Goal: Task Accomplishment & Management: Use online tool/utility

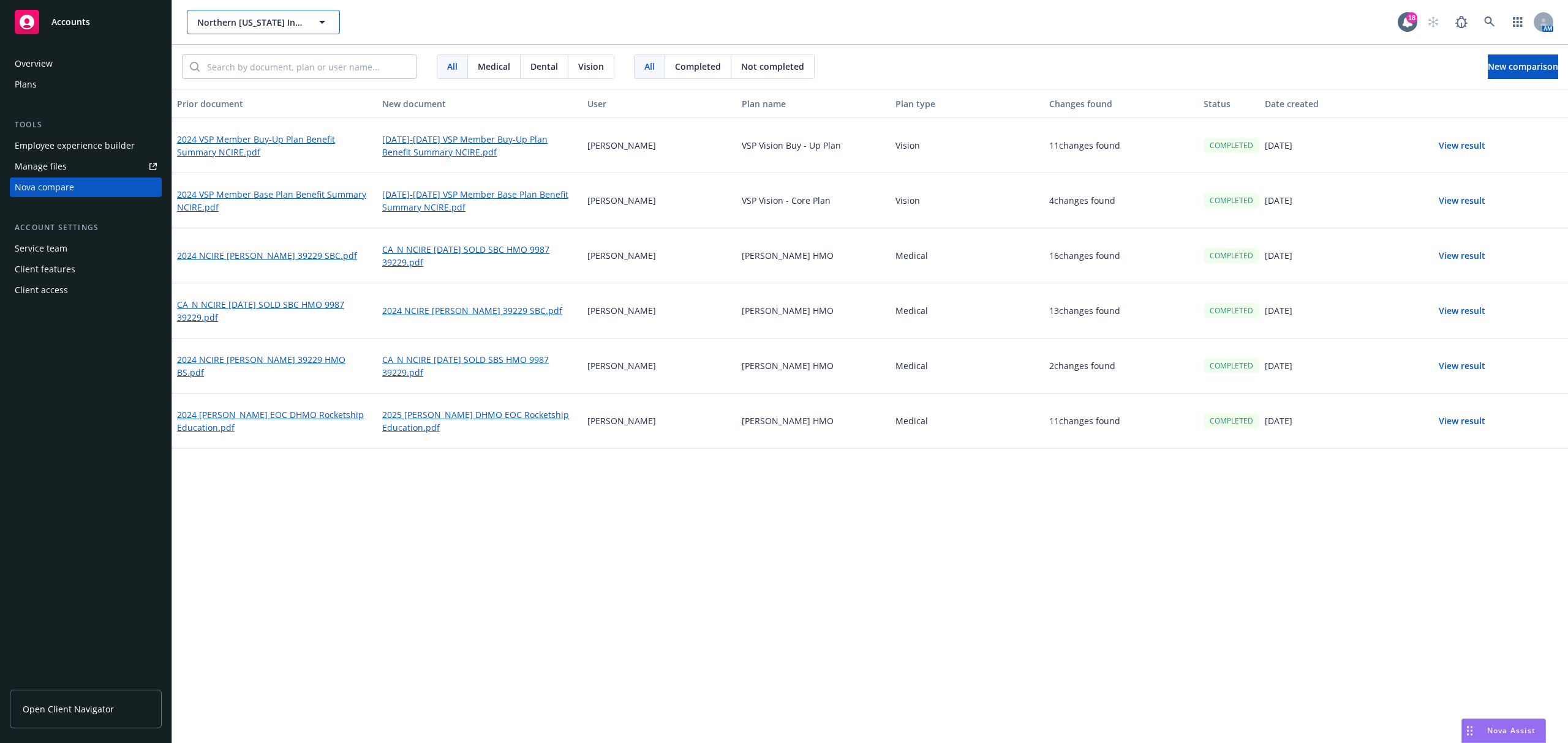
click at [248, 18] on span "Northern [US_STATE] Institute for Research and Education" at bounding box center [250, 22] width 106 height 13
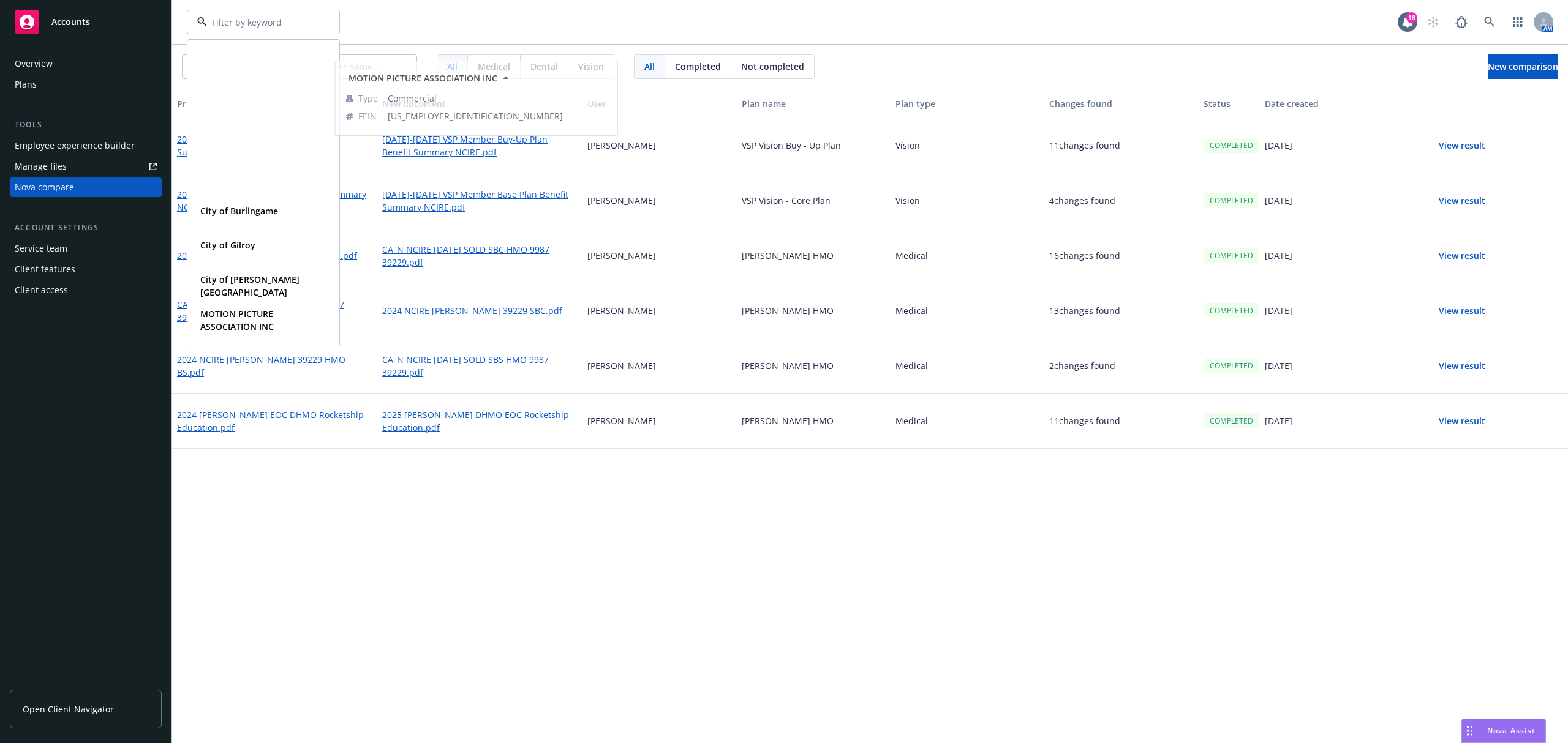
scroll to position [245, 0]
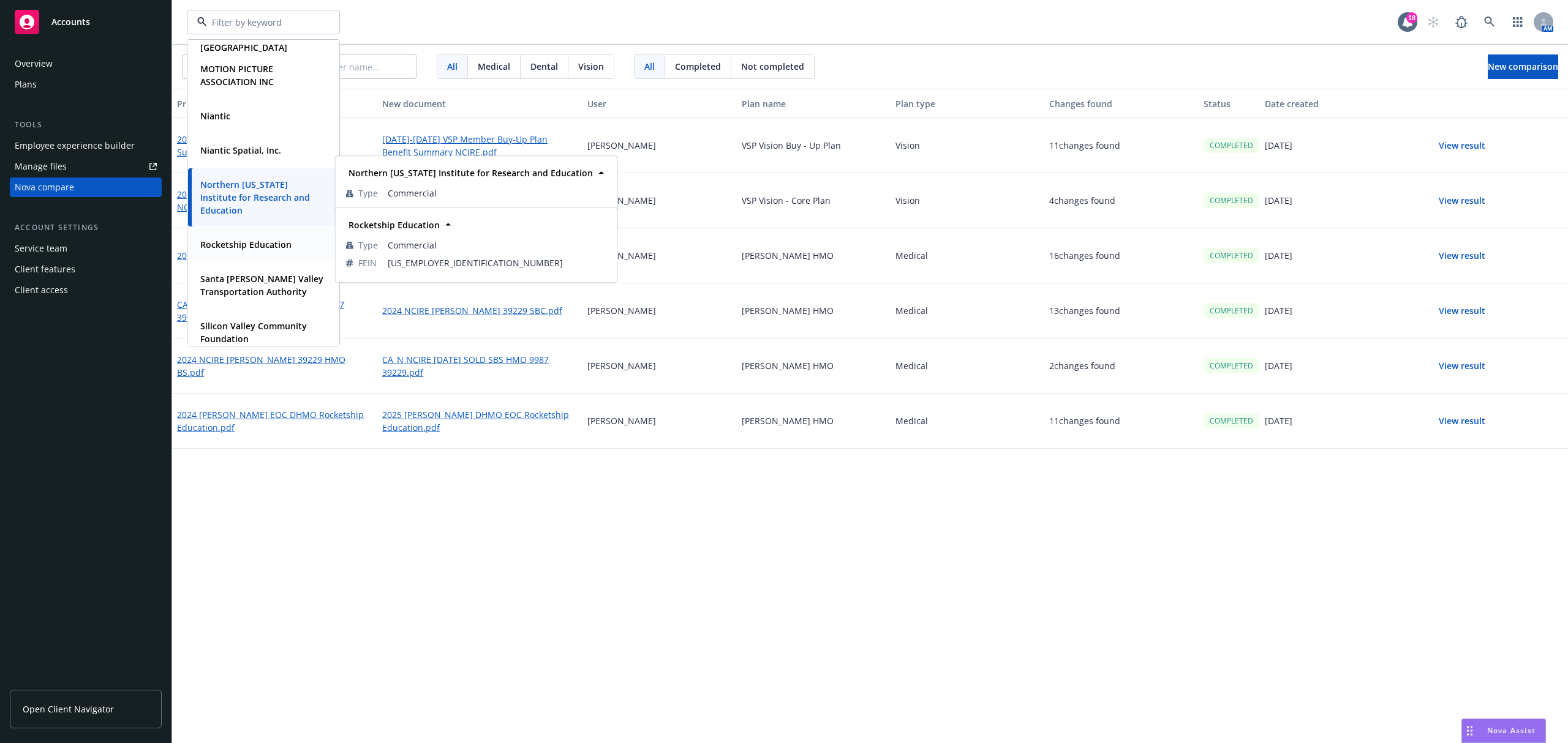
click at [252, 243] on strong "Rocketship Education" at bounding box center [246, 244] width 91 height 11
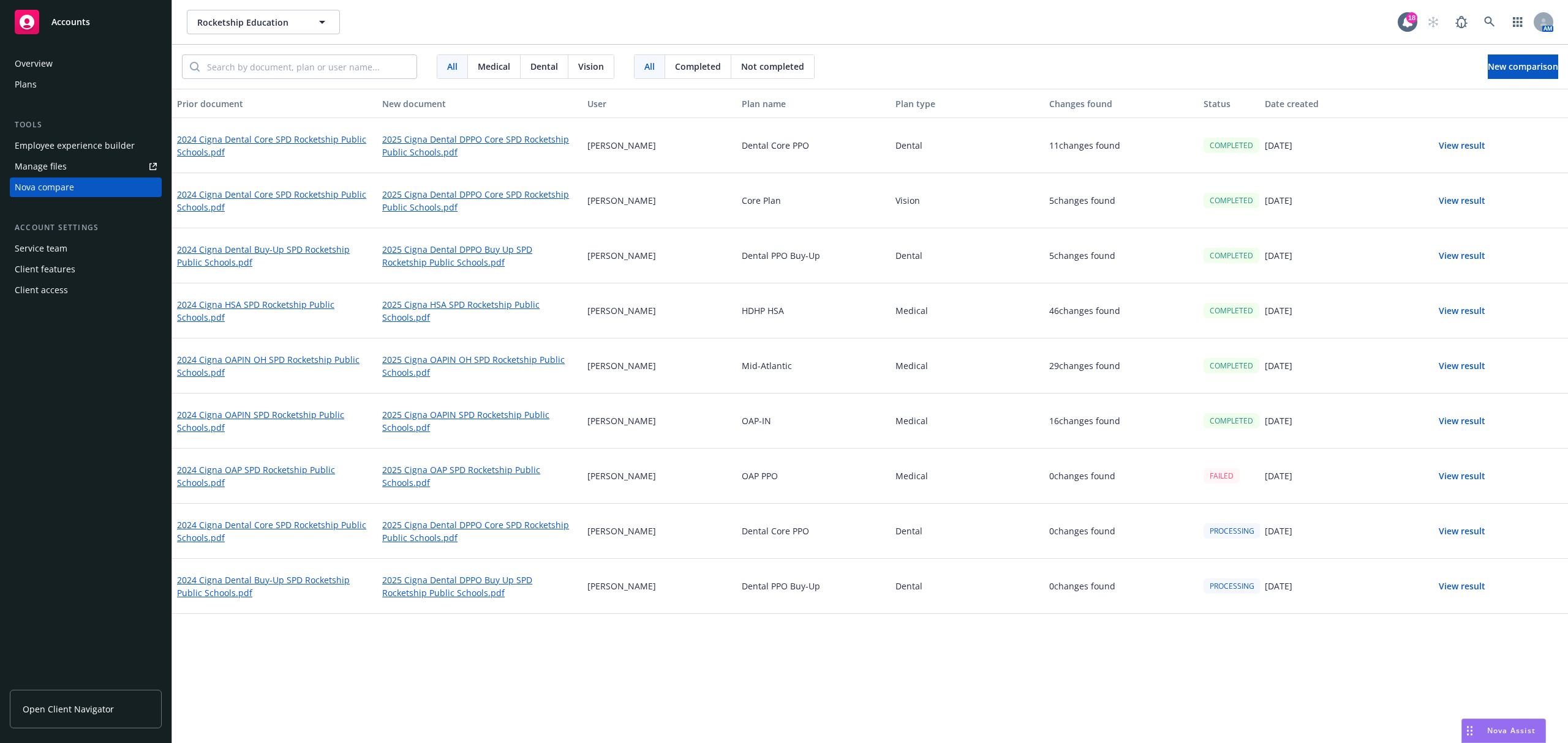
drag, startPoint x: 66, startPoint y: 720, endPoint x: 72, endPoint y: 711, distance: 10.8
click at [68, 718] on link "Open Client Navigator" at bounding box center [85, 709] width 152 height 39
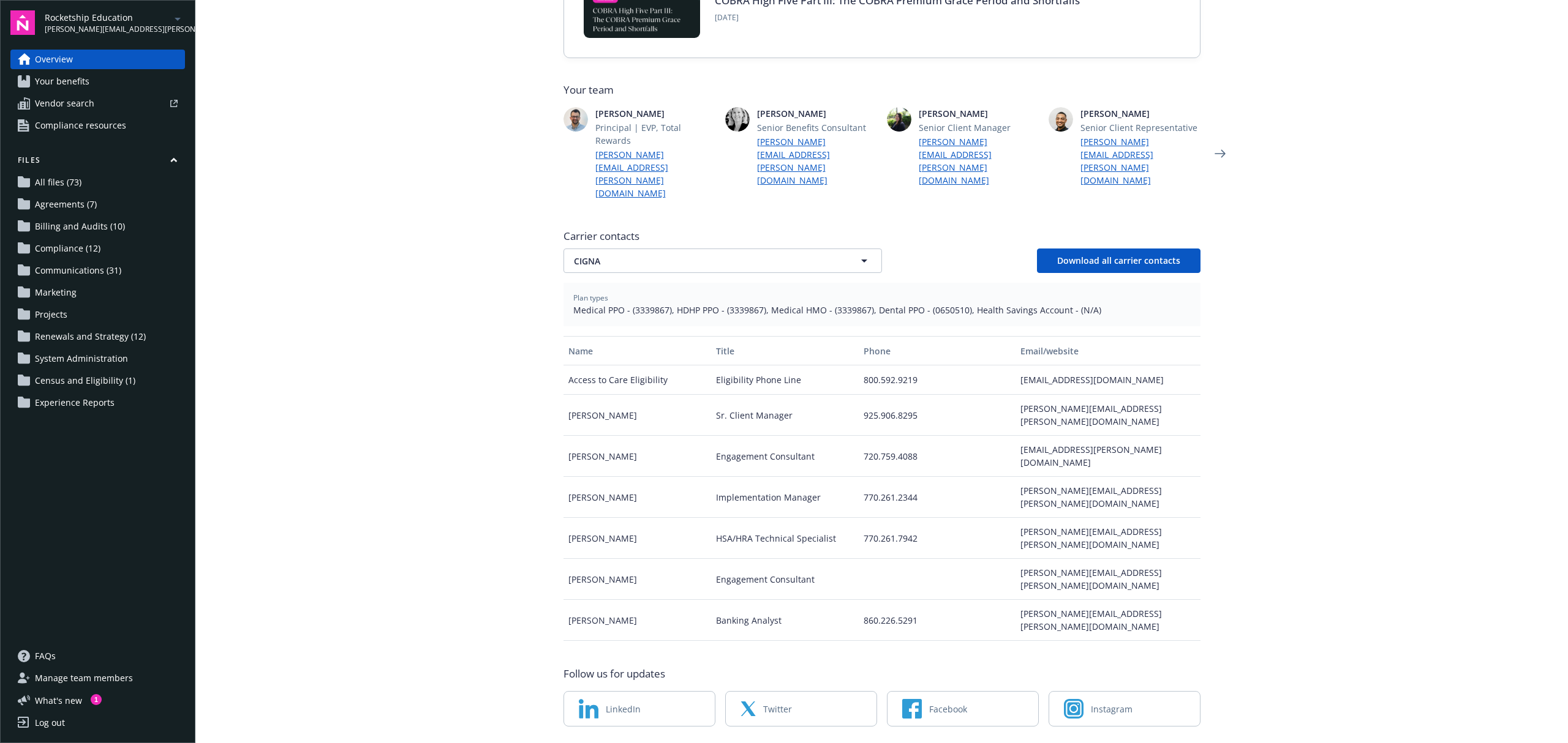
click at [652, 304] on span "Medical PPO - (3339867), HDHP PPO - (3339867), Medical HMO - (3339867), Dental …" at bounding box center [881, 310] width 618 height 13
copy span "3339867"
click at [793, 249] on button "CIGNA" at bounding box center [722, 261] width 319 height 24
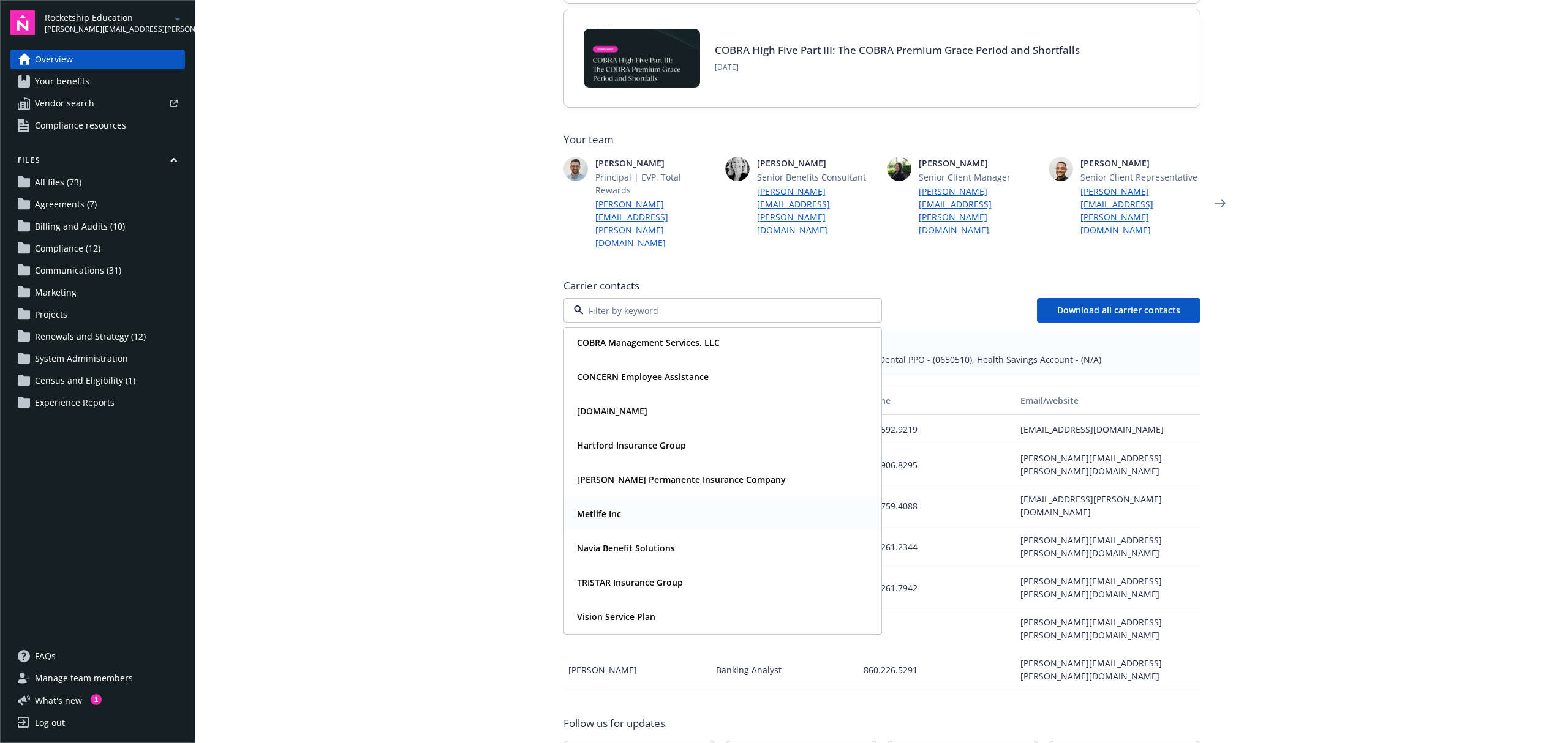
scroll to position [282, 0]
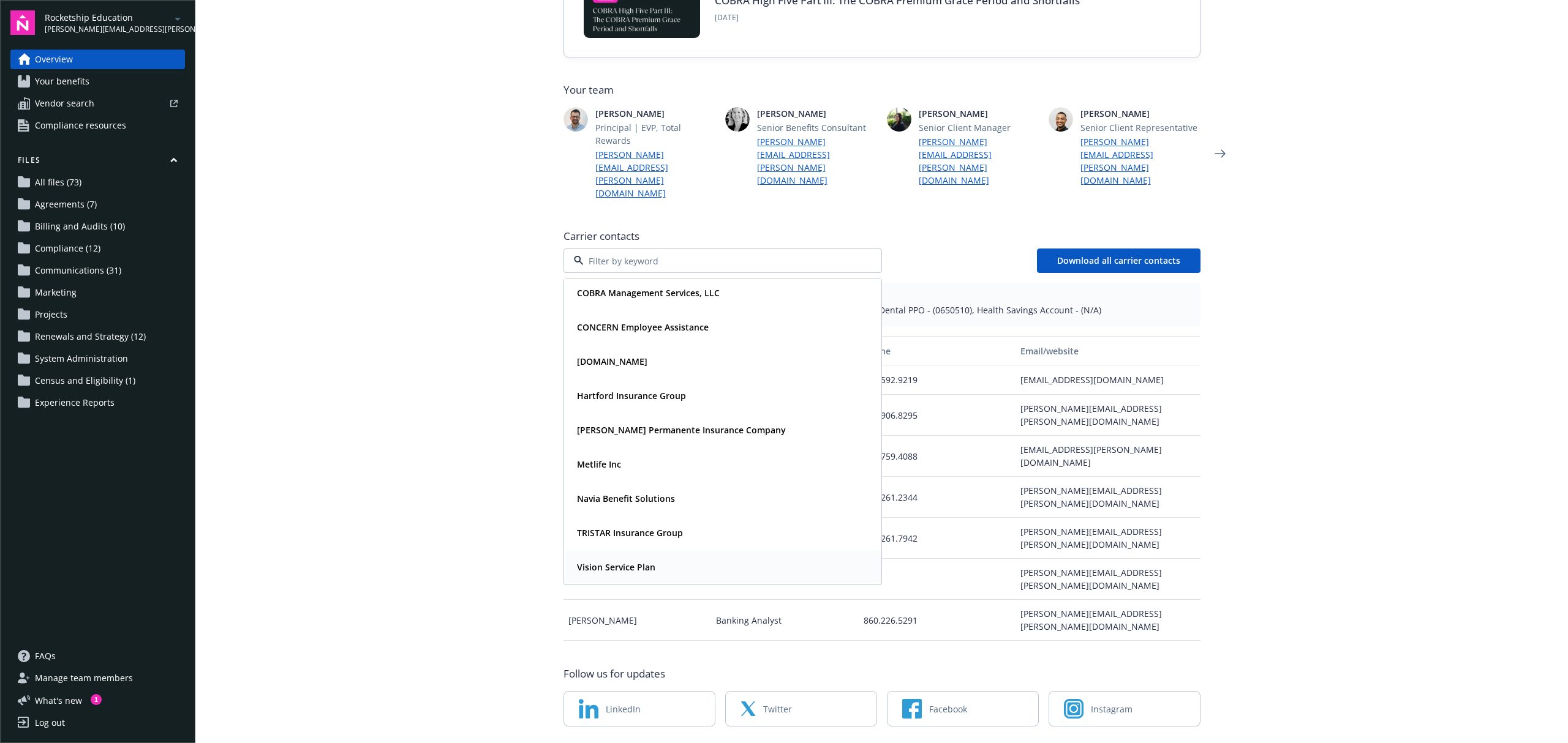
click at [643, 561] on strong "Vision Service Plan" at bounding box center [616, 567] width 78 height 11
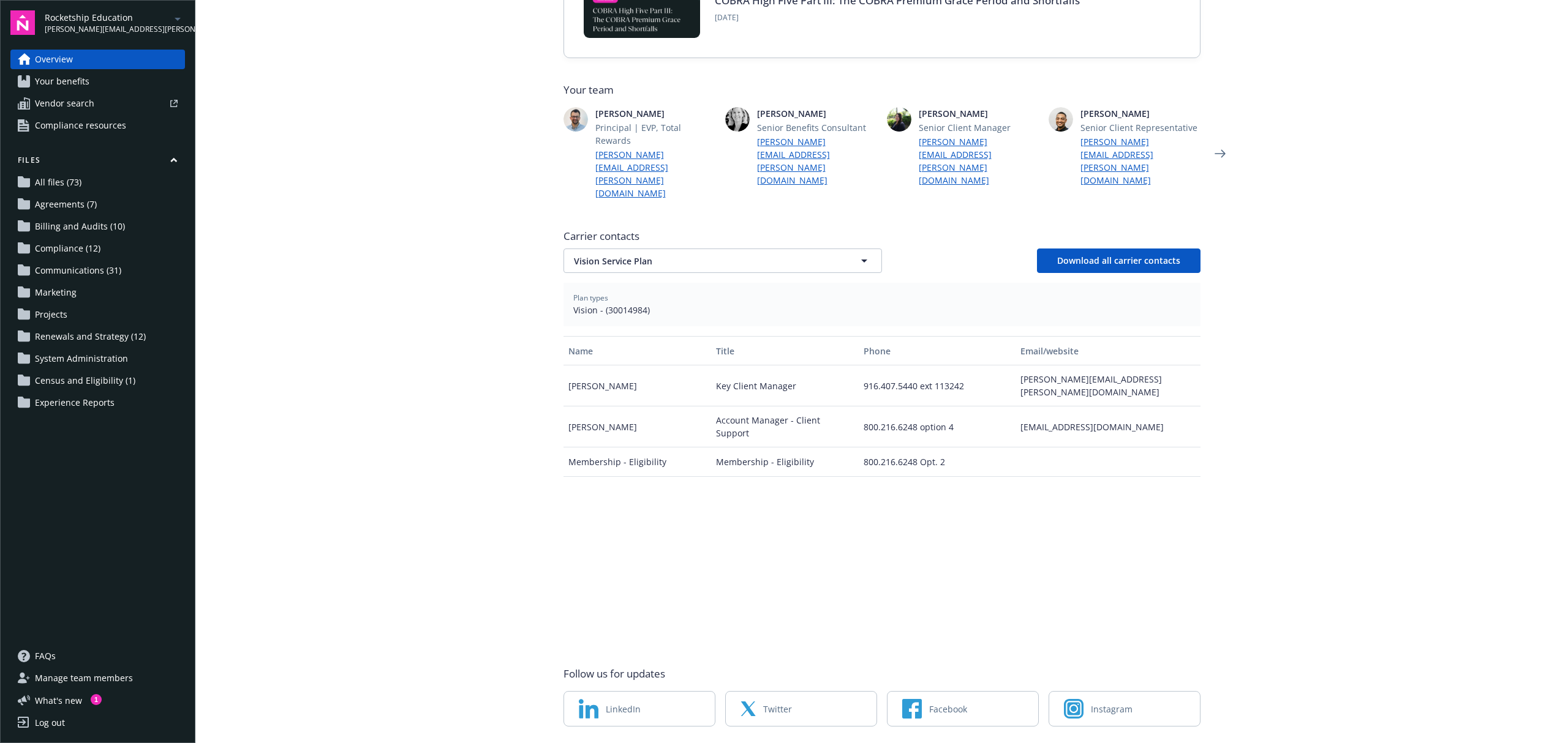
click at [1038, 365] on div "bryan.grimm@vsp.com" at bounding box center [1107, 385] width 184 height 41
copy div "bryan.grimm@vsp.com"
click at [1052, 406] on div "vip@vsp.com" at bounding box center [1107, 427] width 184 height 41
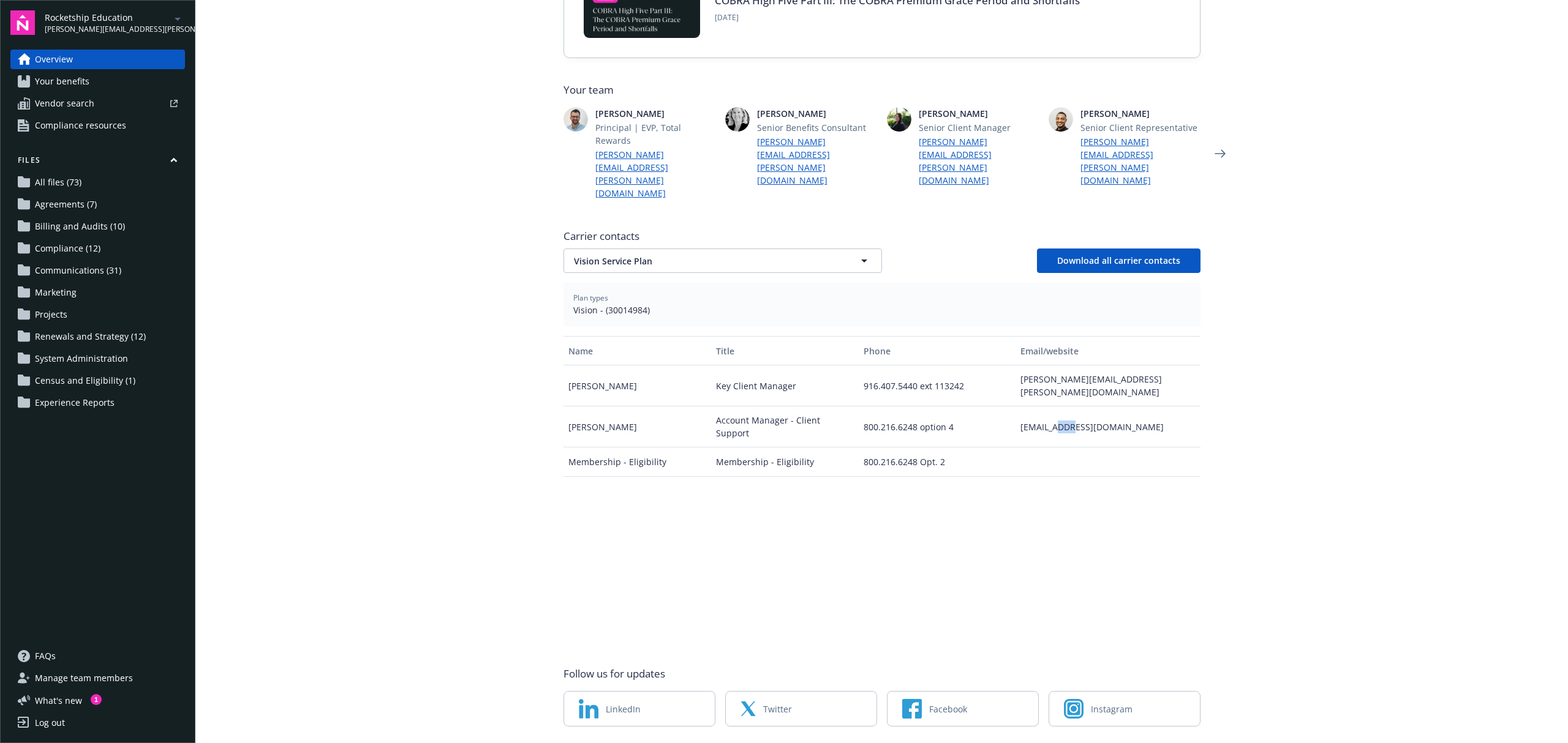
click at [1052, 406] on div "vip@vsp.com" at bounding box center [1107, 427] width 184 height 41
copy div "vip@vsp.com"
drag, startPoint x: 860, startPoint y: 218, endPoint x: 848, endPoint y: 223, distance: 13.0
click at [860, 254] on icon "button" at bounding box center [864, 261] width 15 height 15
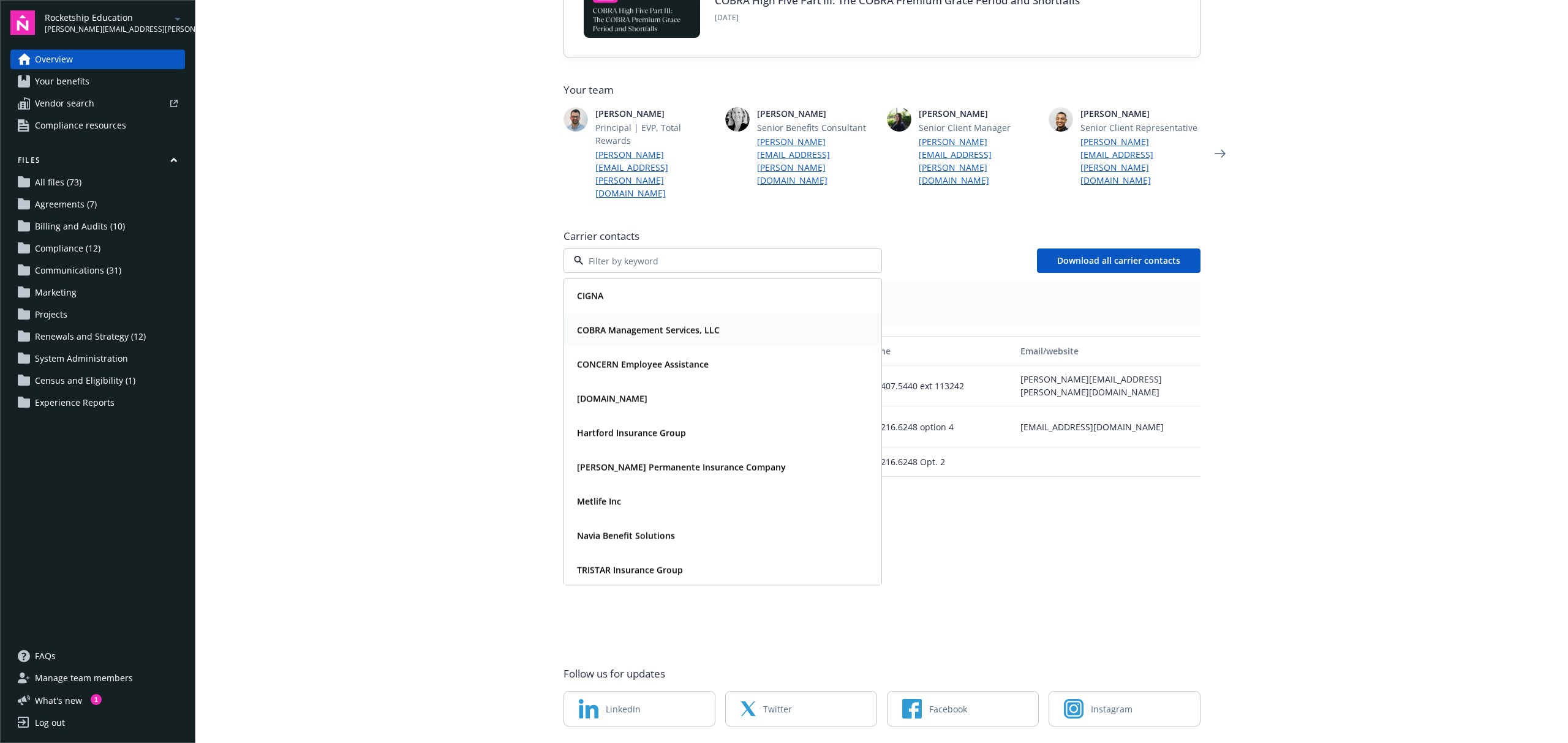
scroll to position [37, 0]
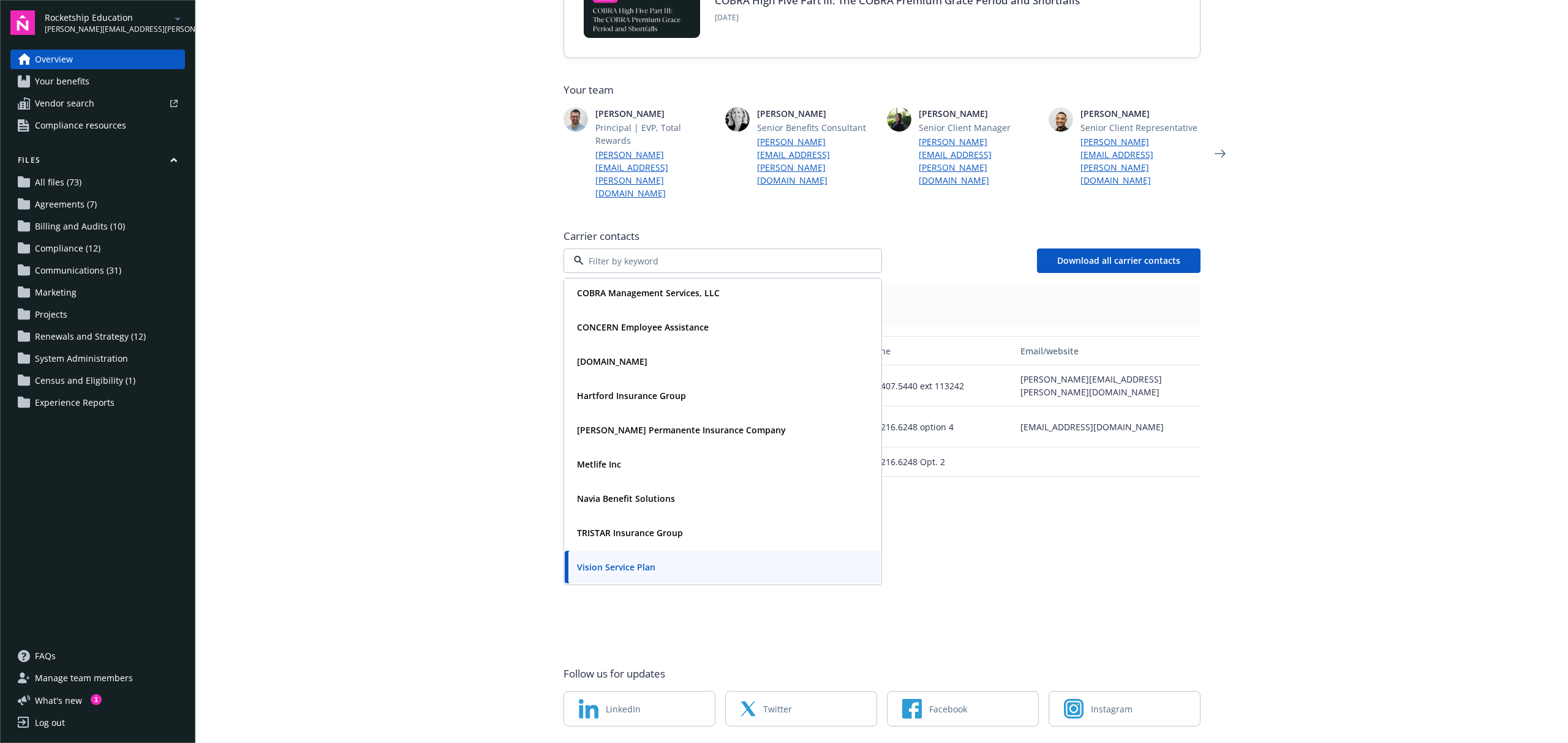
drag, startPoint x: 628, startPoint y: 389, endPoint x: 1108, endPoint y: 458, distance: 484.9
click at [1167, 458] on div "Carrier contacts CIGNA COBRA Management Services, LLC CONCERN Employee Assistan…" at bounding box center [882, 433] width 637 height 418
click at [628, 456] on div "Metlife Inc" at bounding box center [722, 464] width 301 height 18
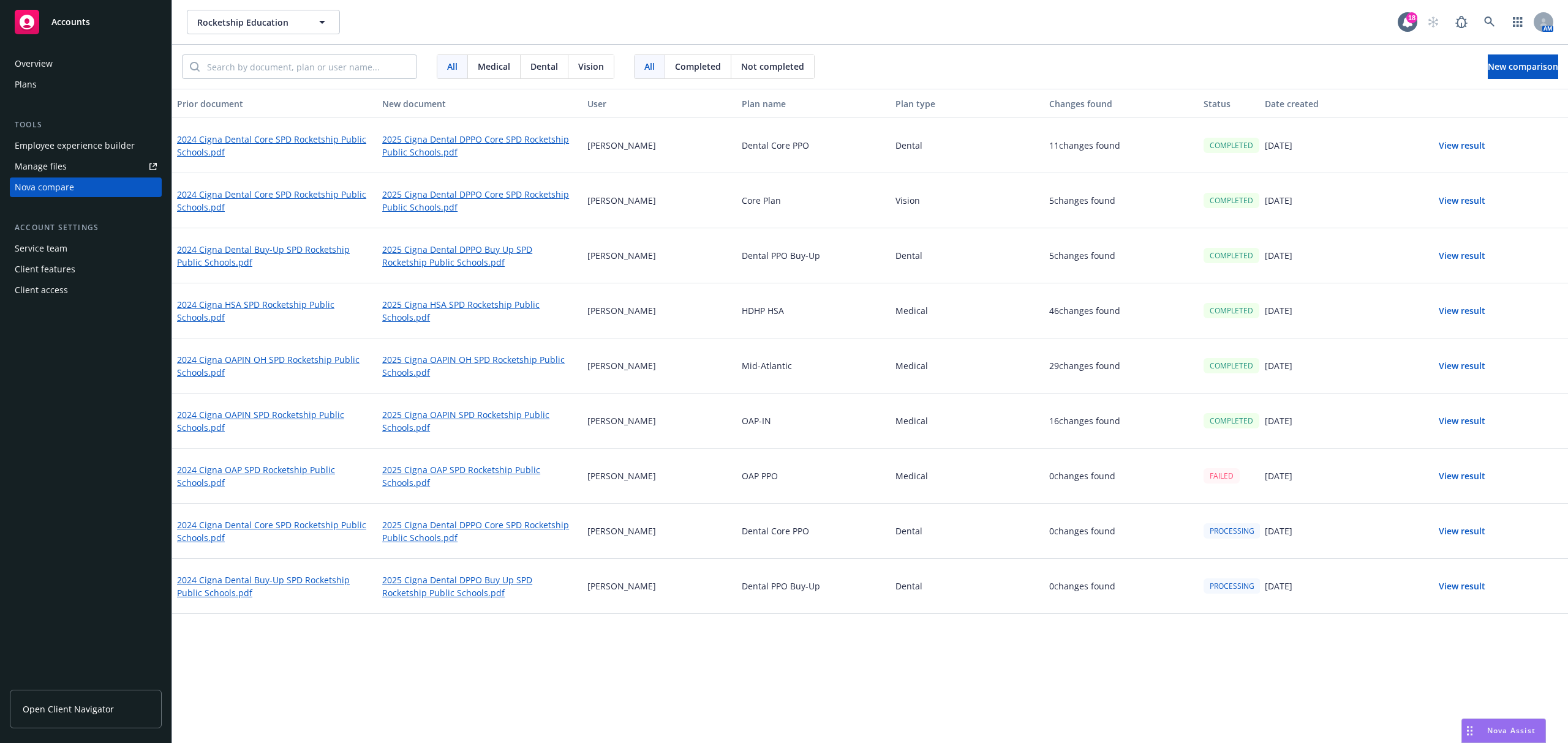
click at [64, 79] on div "Plans" at bounding box center [86, 84] width 142 height 20
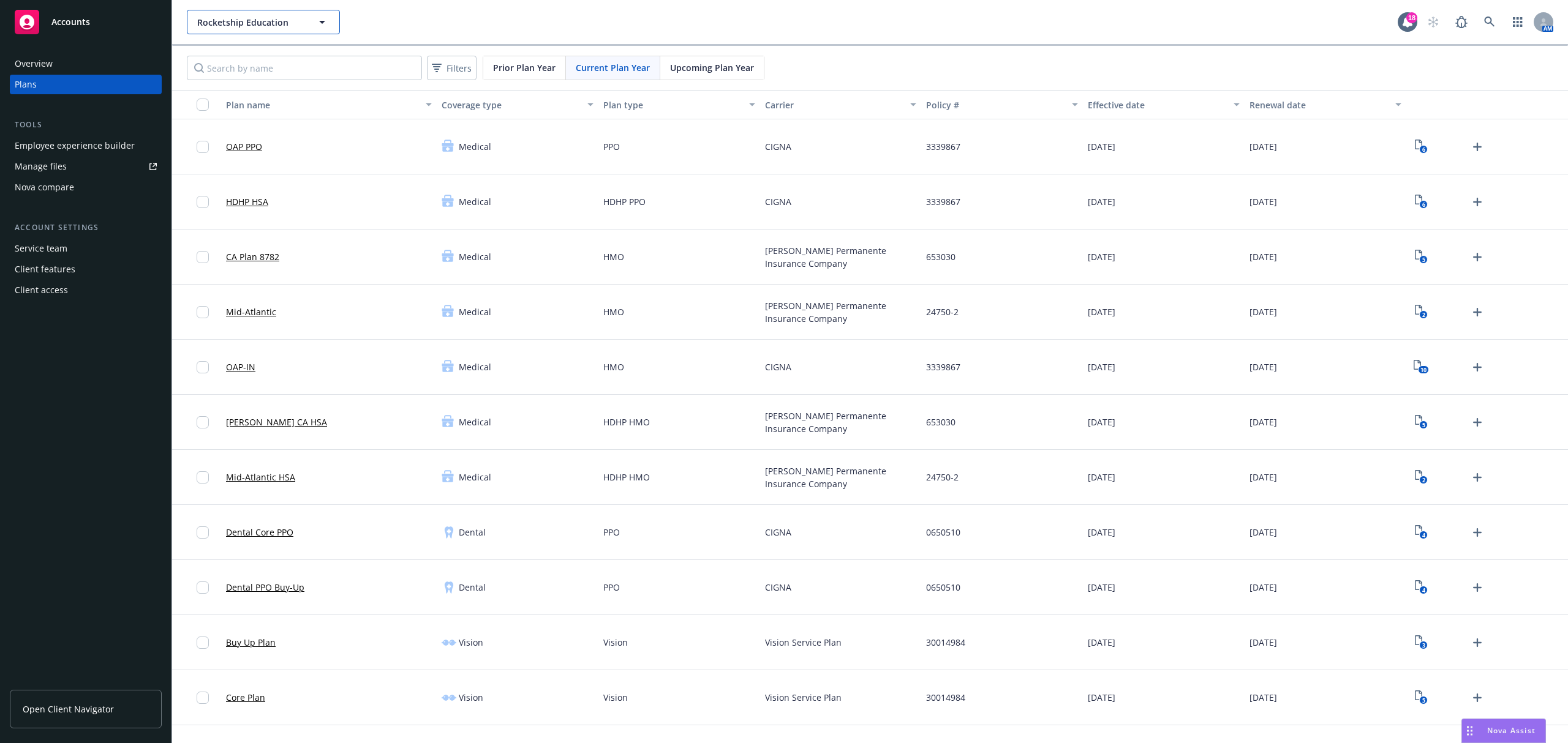
click at [316, 33] on button "Rocketship Education" at bounding box center [263, 22] width 153 height 24
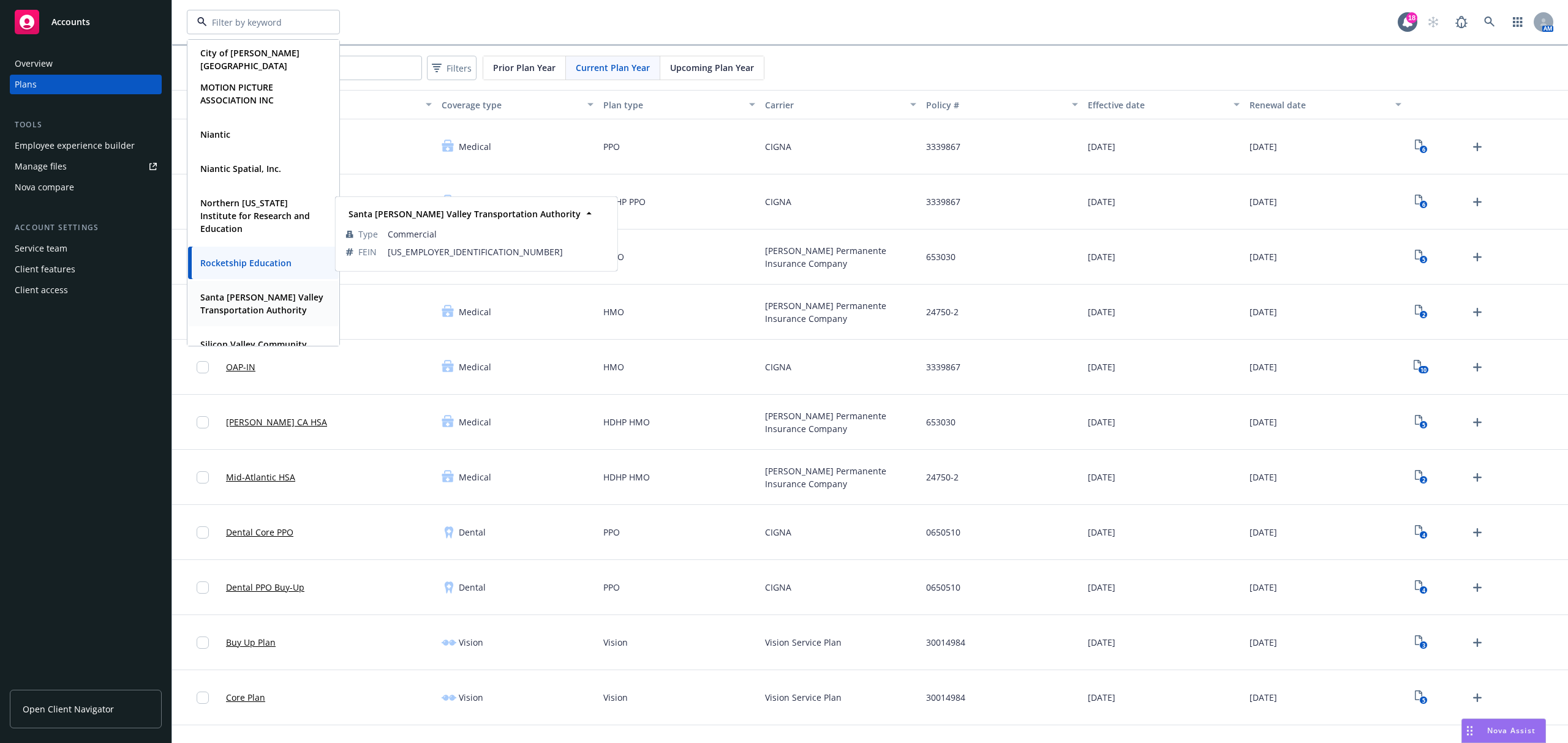
scroll to position [289, 0]
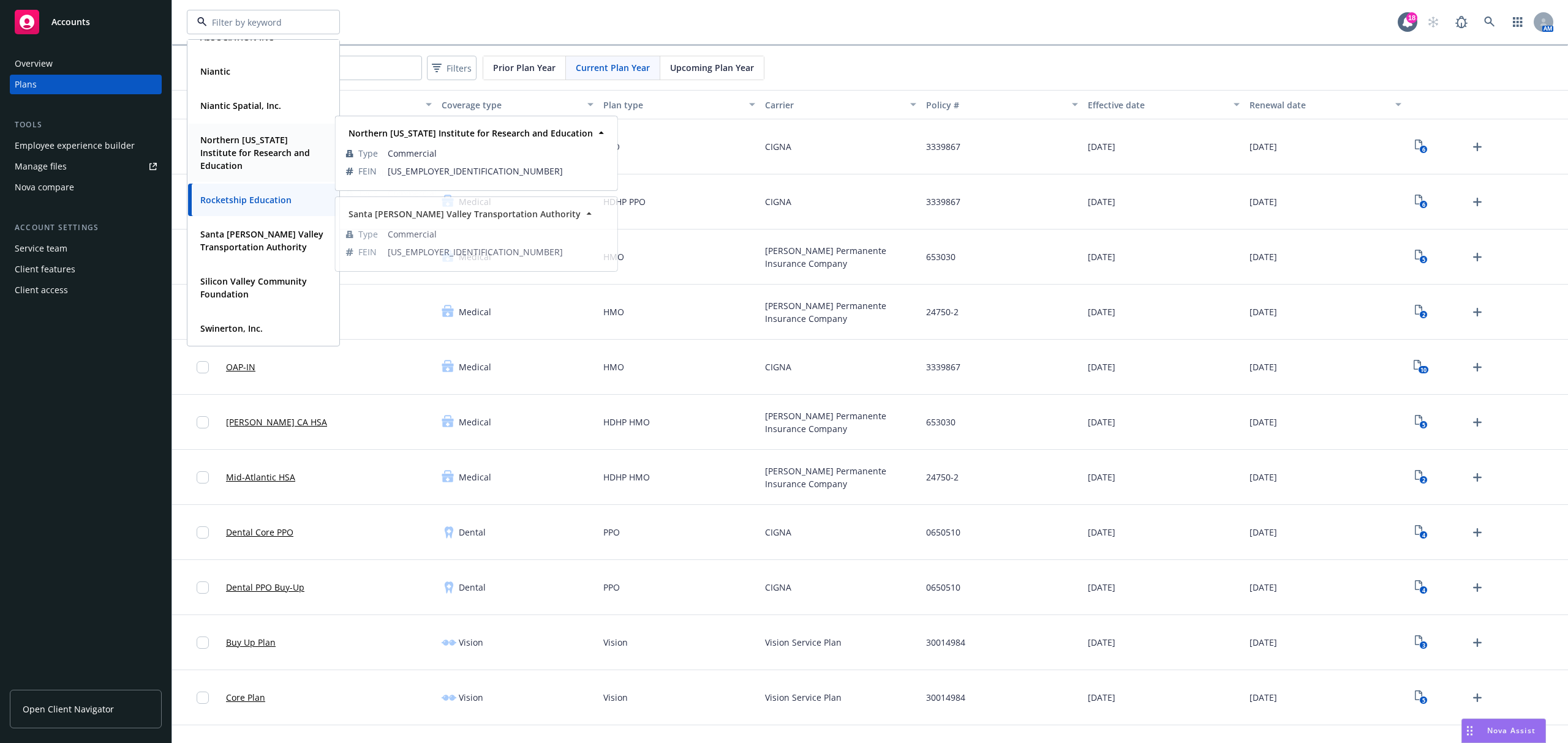
click at [257, 143] on strong "Northern [US_STATE] Institute for Research and Education" at bounding box center [255, 152] width 110 height 37
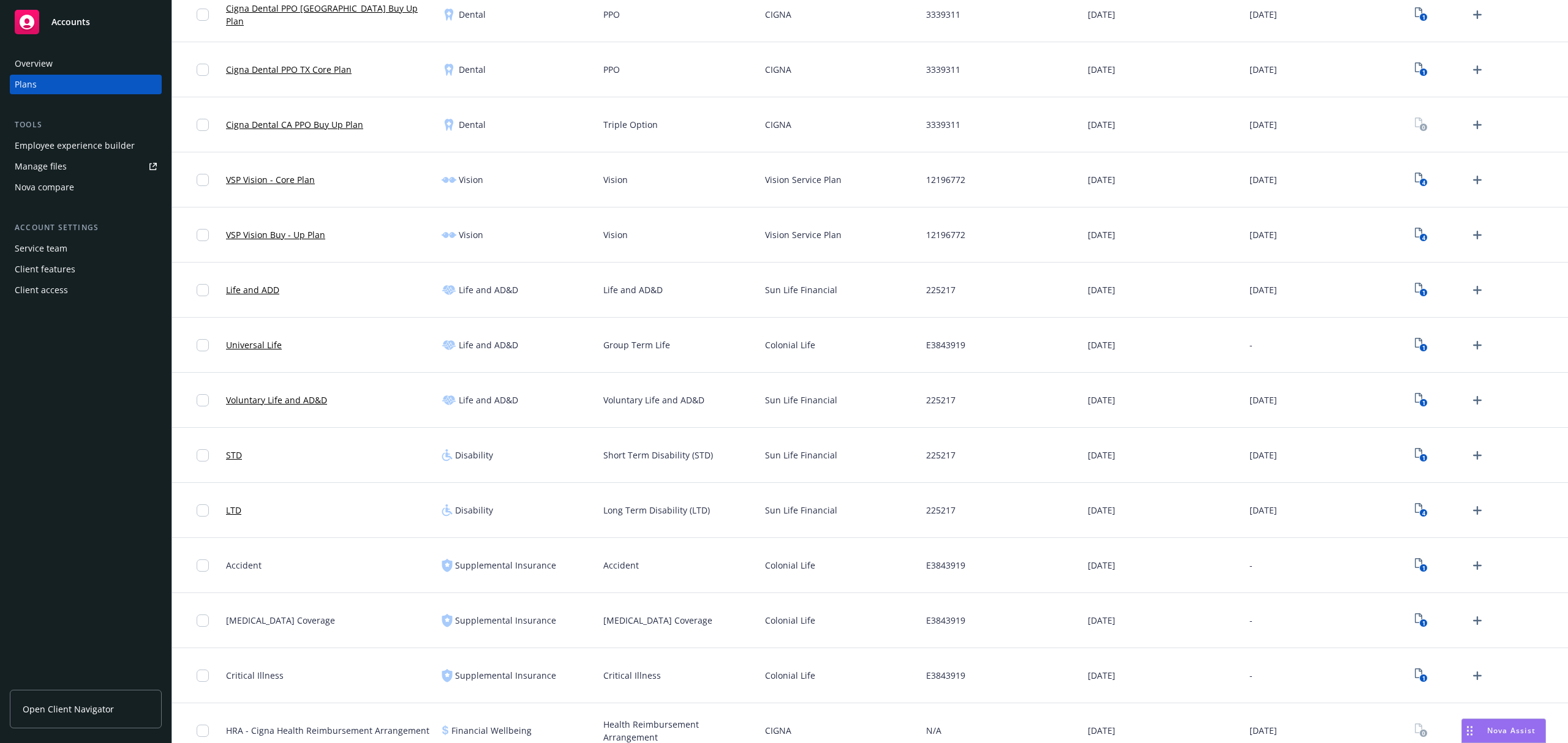
scroll to position [734, 0]
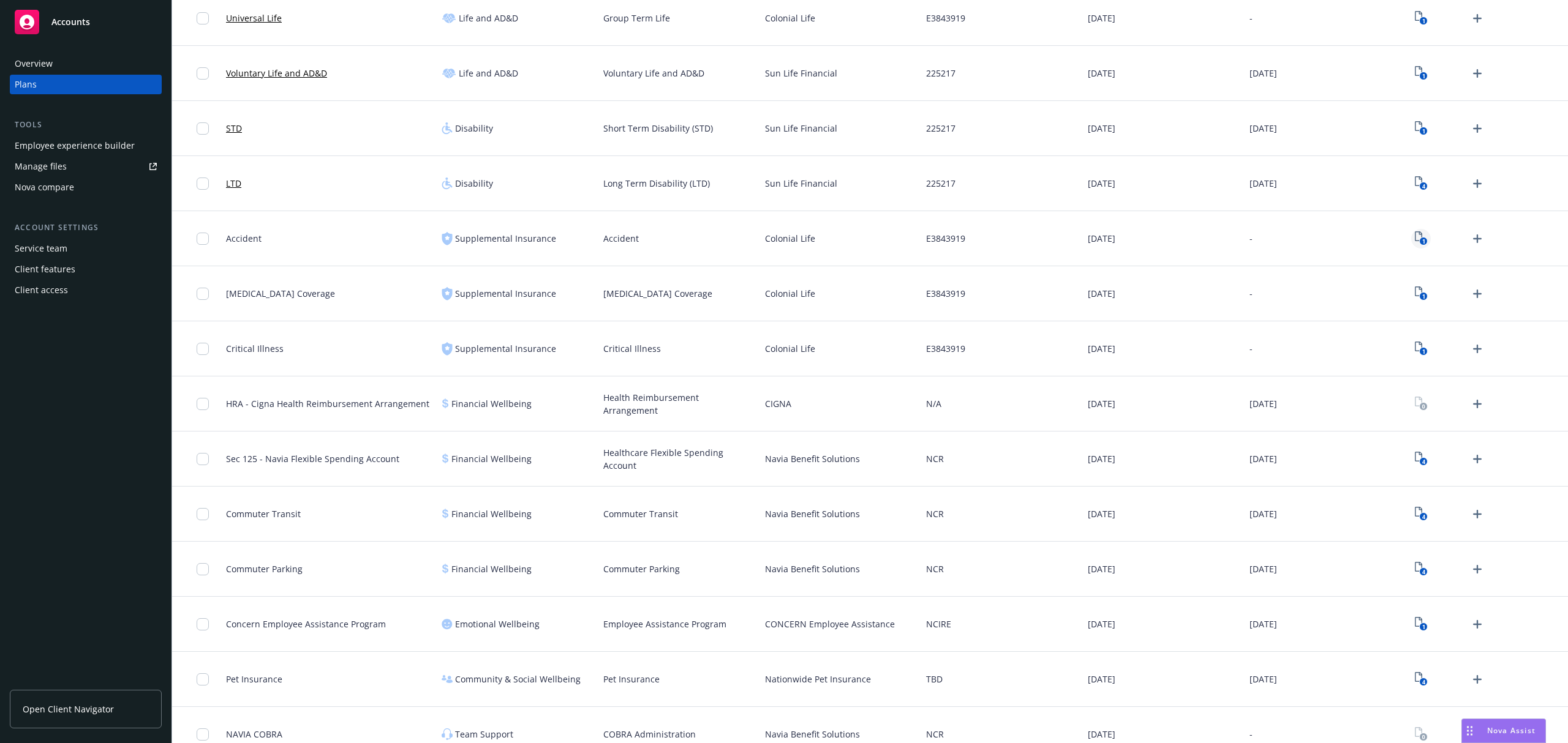
click at [1414, 233] on icon "View Plan Documents" at bounding box center [1418, 236] width 7 height 9
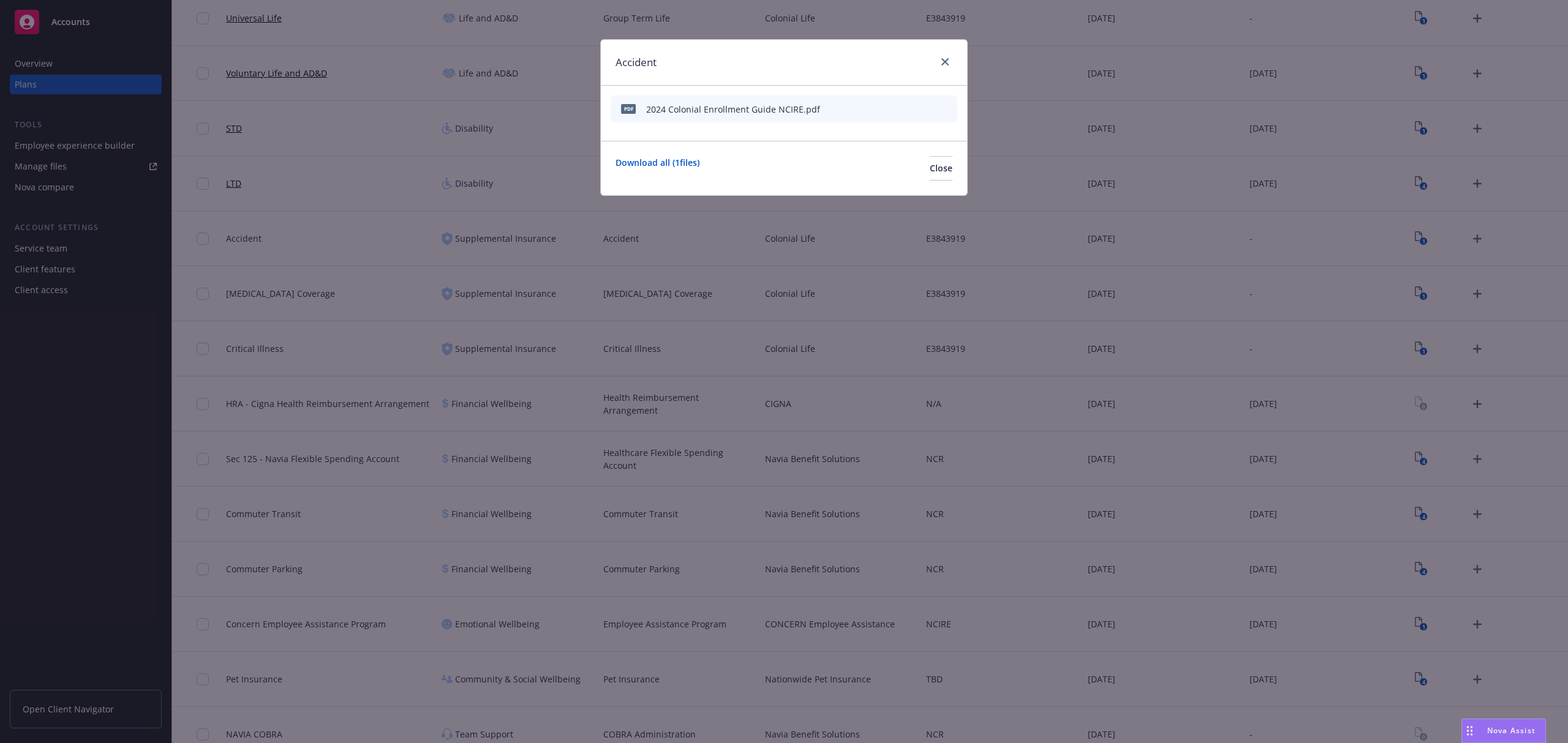
click at [721, 113] on div "2024 Colonial Enrollment Guide NCIRE.pdf" at bounding box center [733, 109] width 174 height 13
click at [923, 111] on icon "preview file" at bounding box center [926, 108] width 11 height 9
click at [929, 176] on button "Close" at bounding box center [940, 168] width 22 height 24
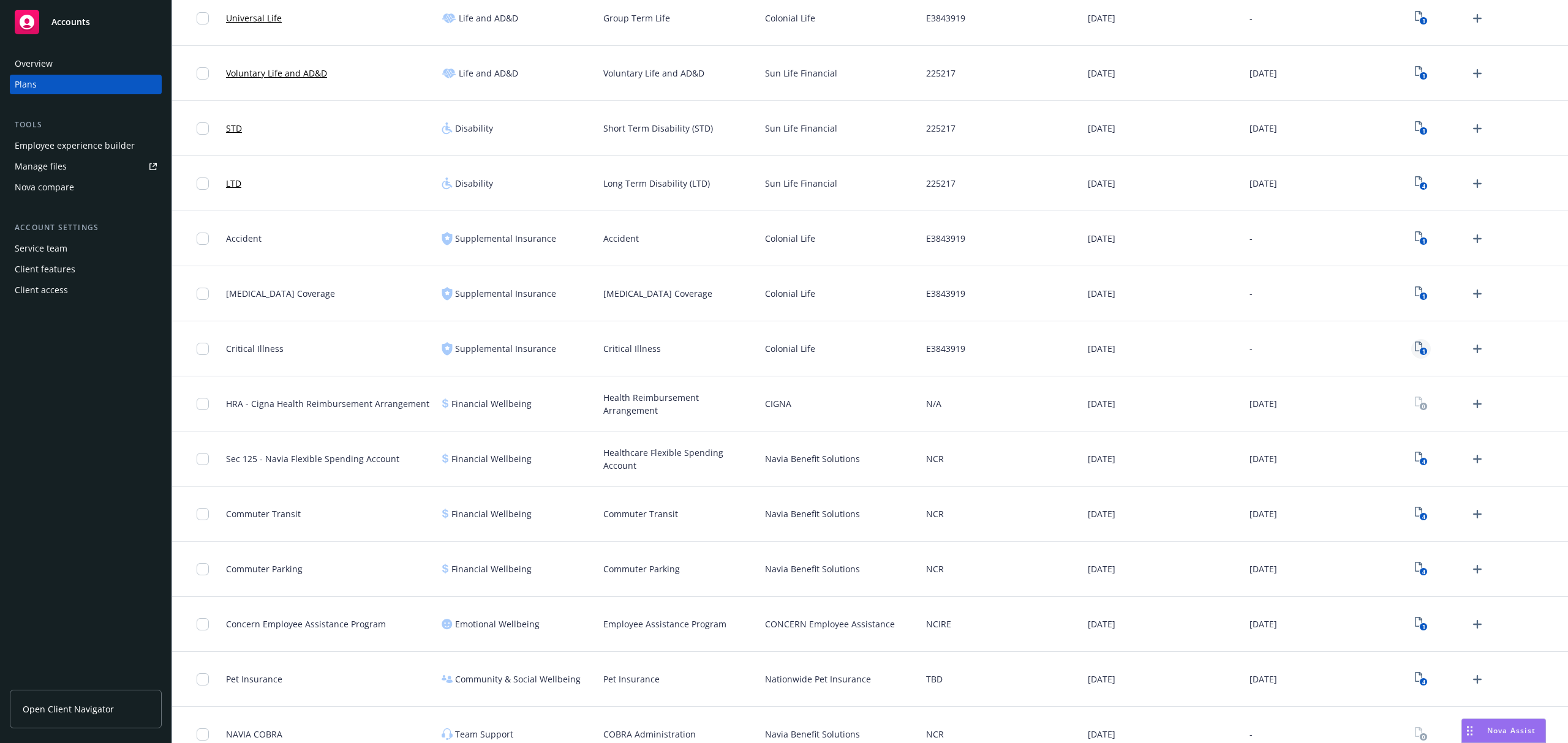
click at [1414, 346] on icon "View Plan Documents" at bounding box center [1418, 346] width 7 height 9
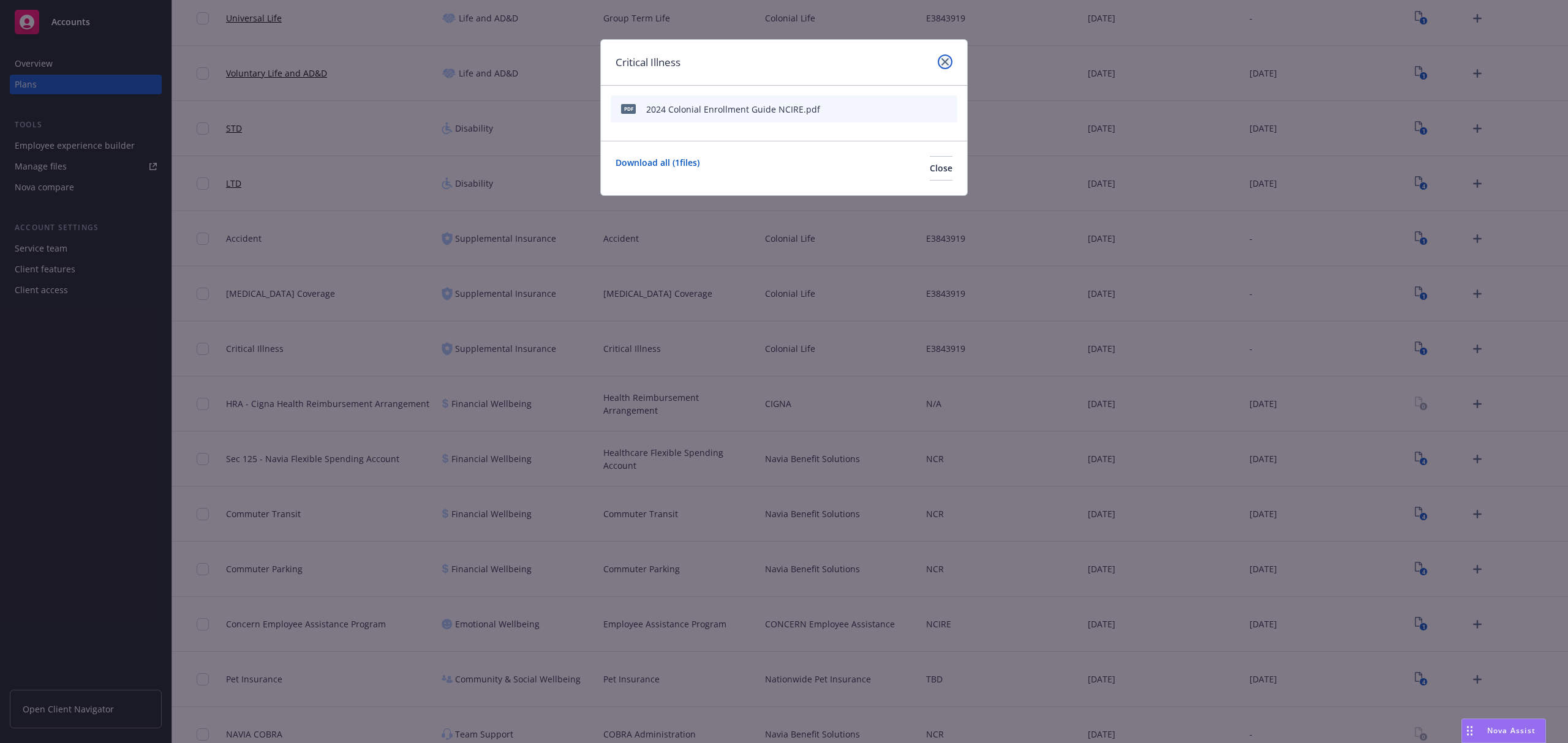
click at [948, 65] on icon "close" at bounding box center [944, 62] width 7 height 7
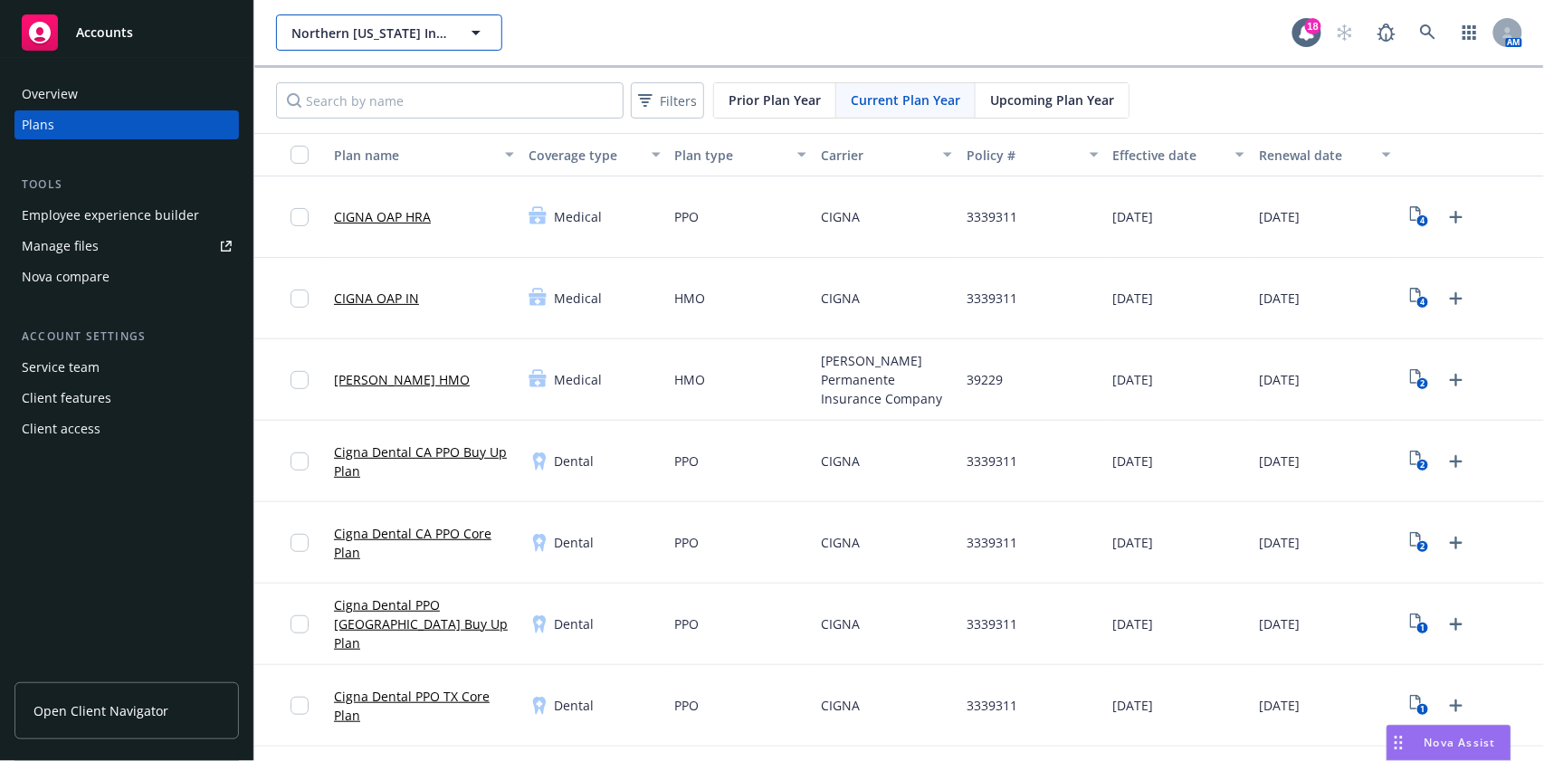
click at [453, 37] on button "Northern [US_STATE] Institute for Research and Education" at bounding box center [389, 32] width 226 height 36
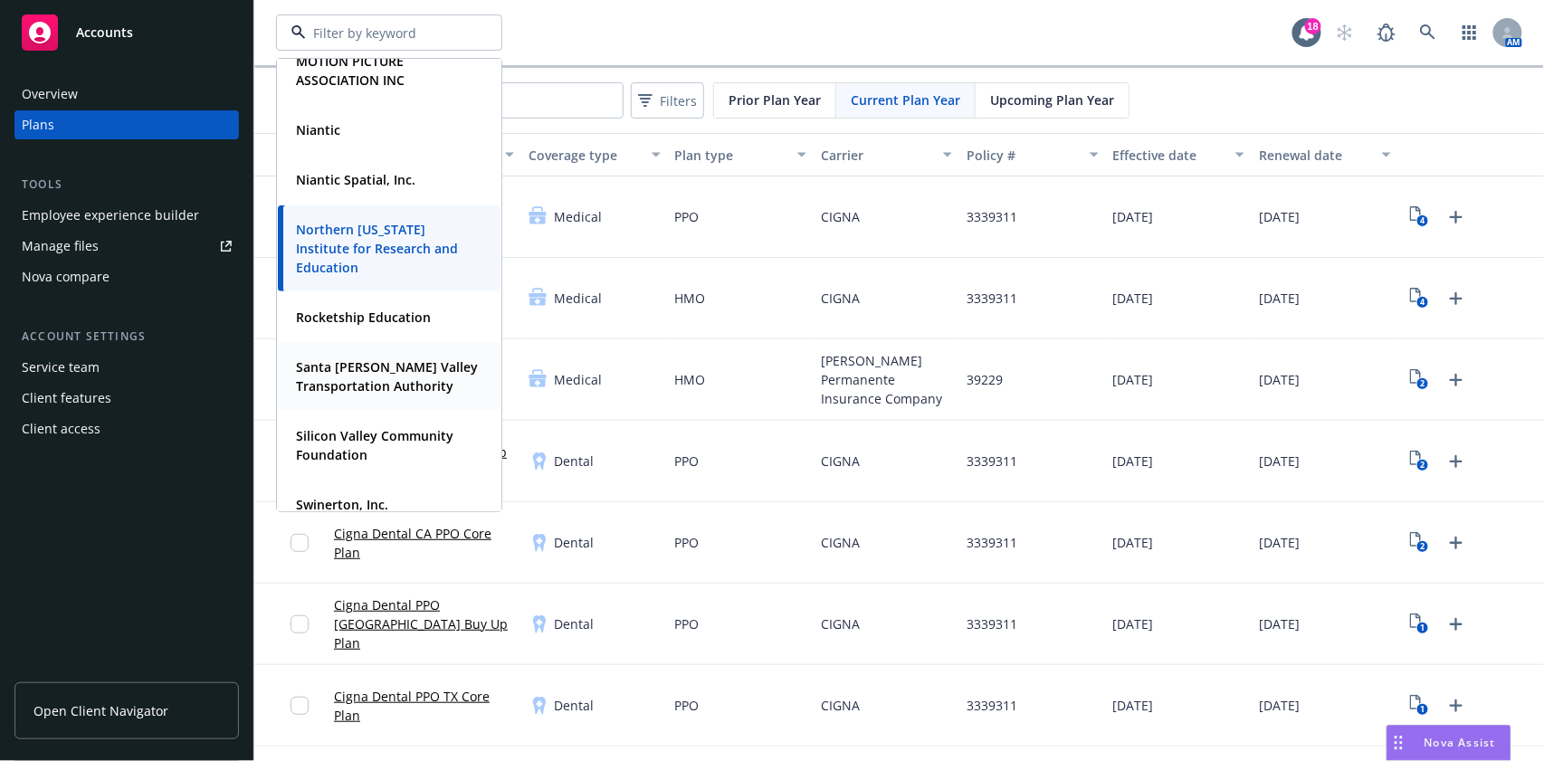
scroll to position [416, 0]
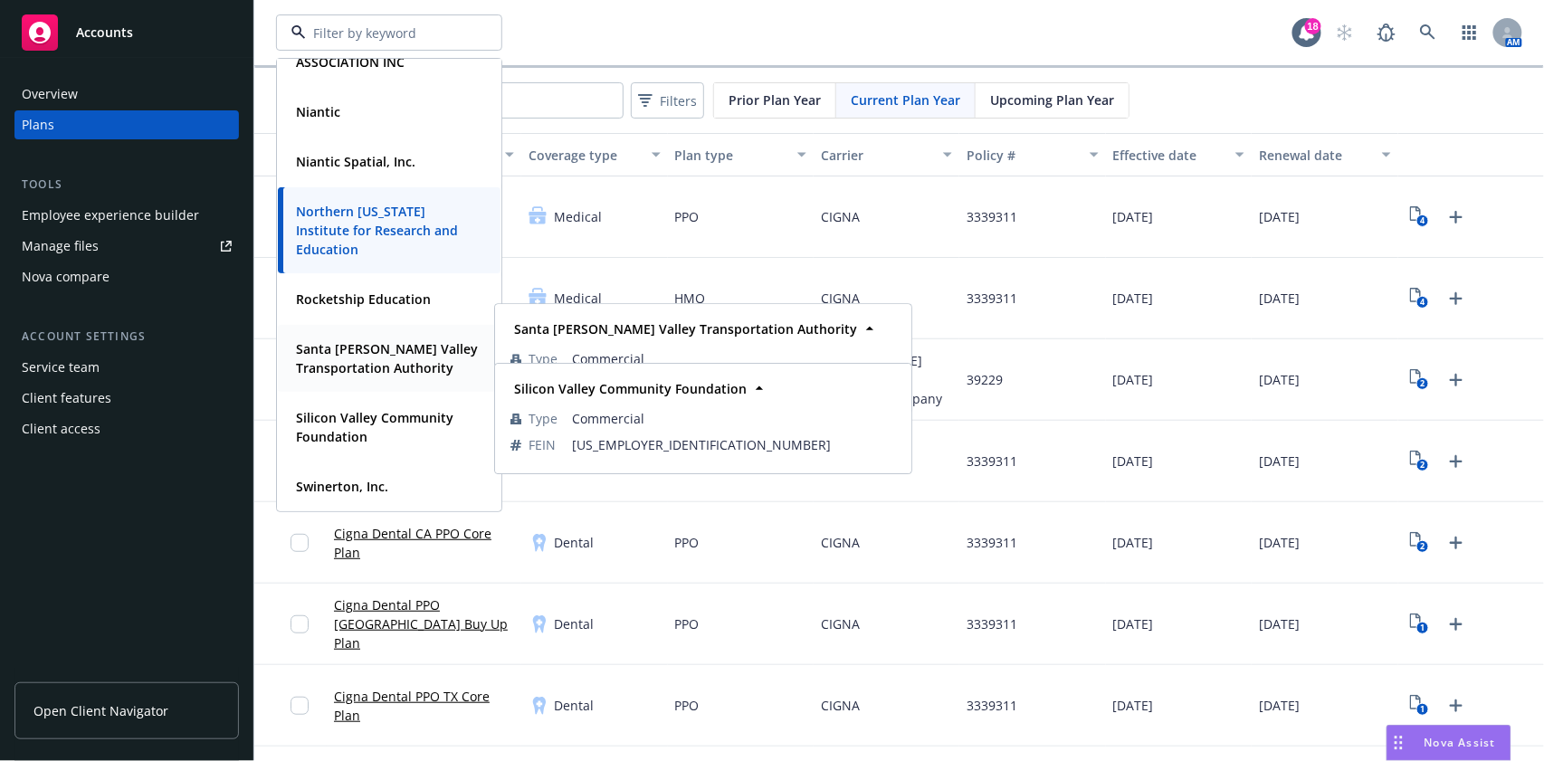
click at [387, 366] on strong "Santa [PERSON_NAME] Valley Transportation Authority" at bounding box center [387, 358] width 182 height 36
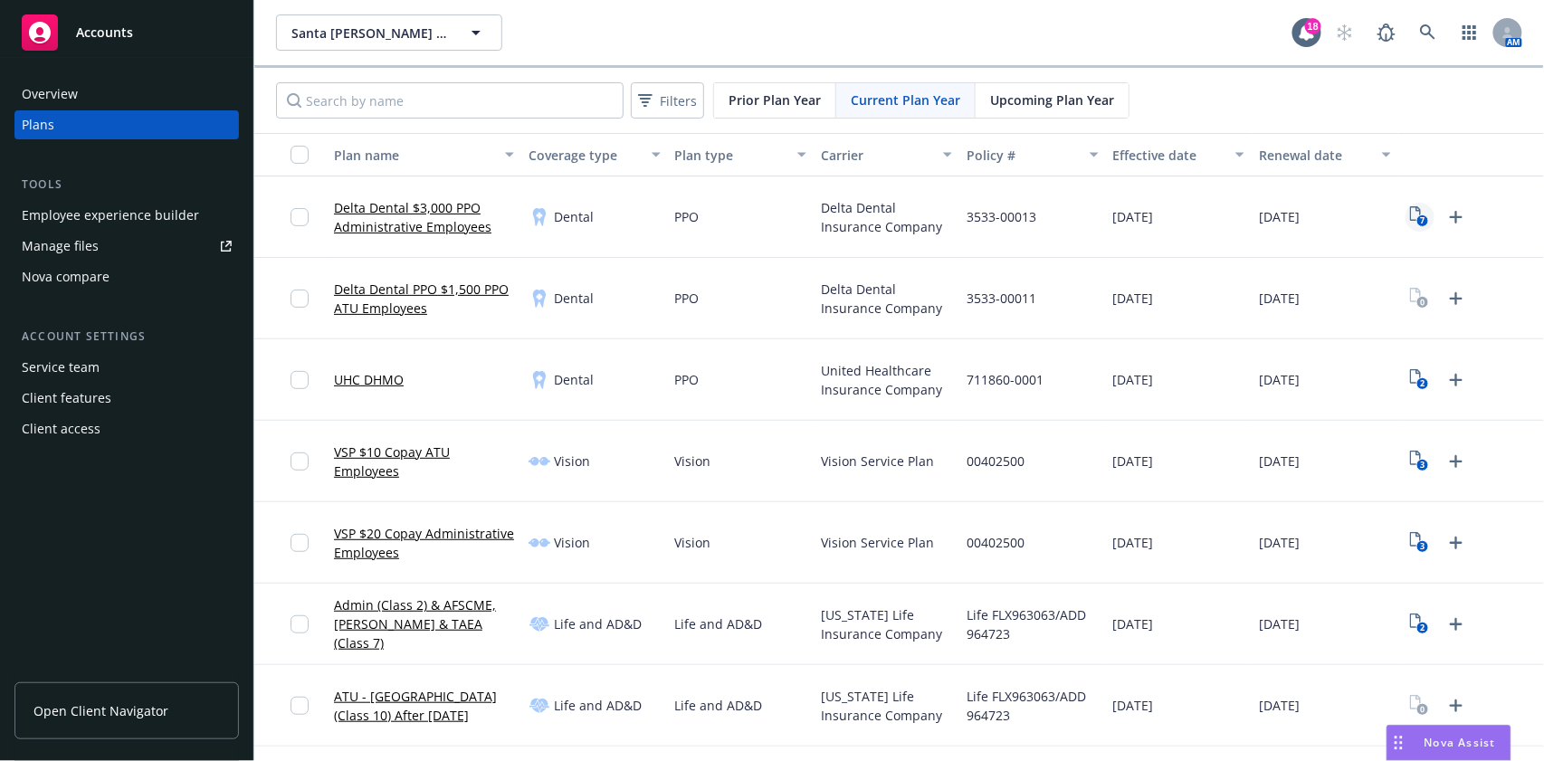
click at [1421, 225] on text "7" at bounding box center [1423, 221] width 5 height 12
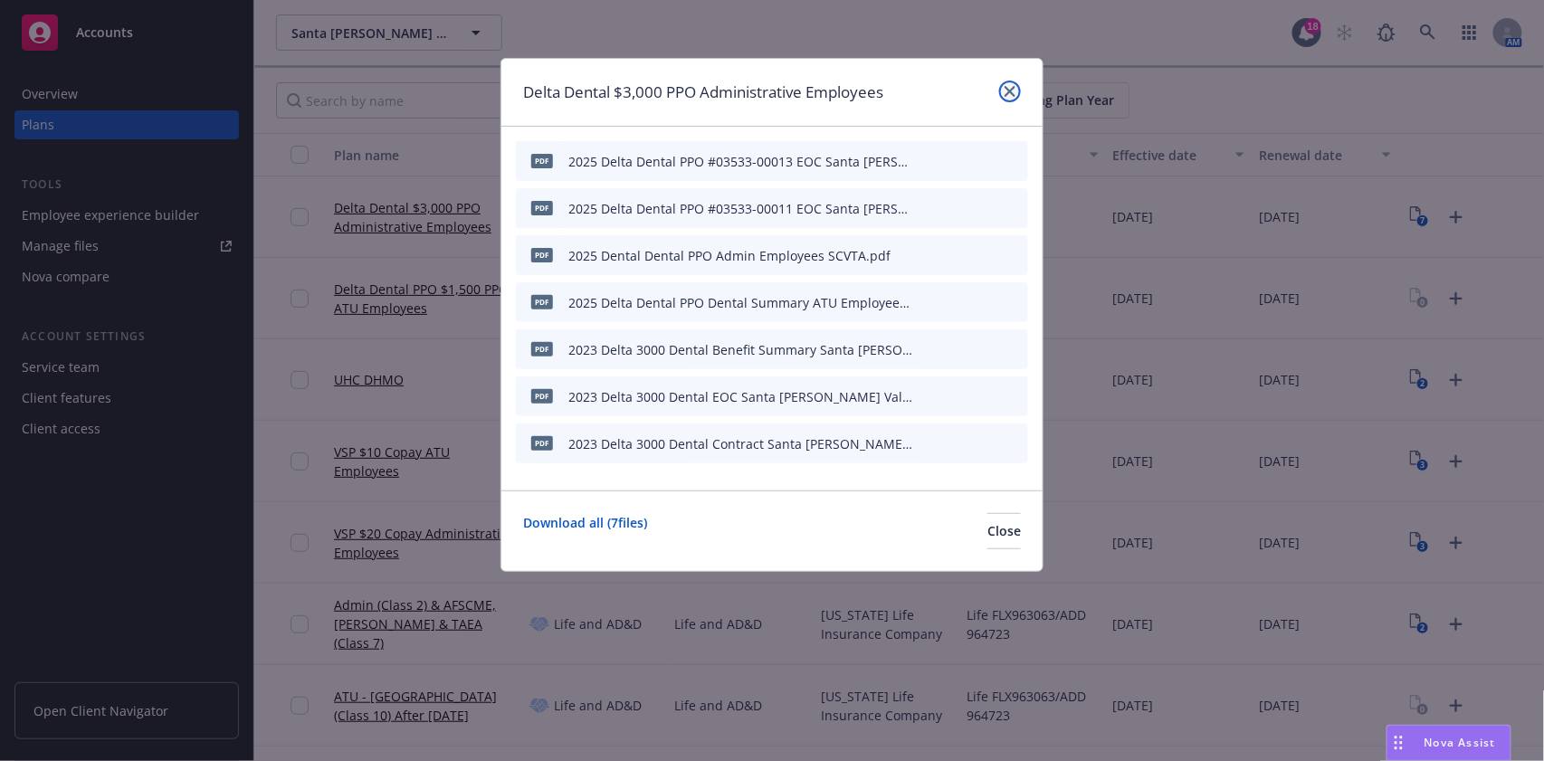
click at [1015, 98] on link "close" at bounding box center [1010, 92] width 22 height 22
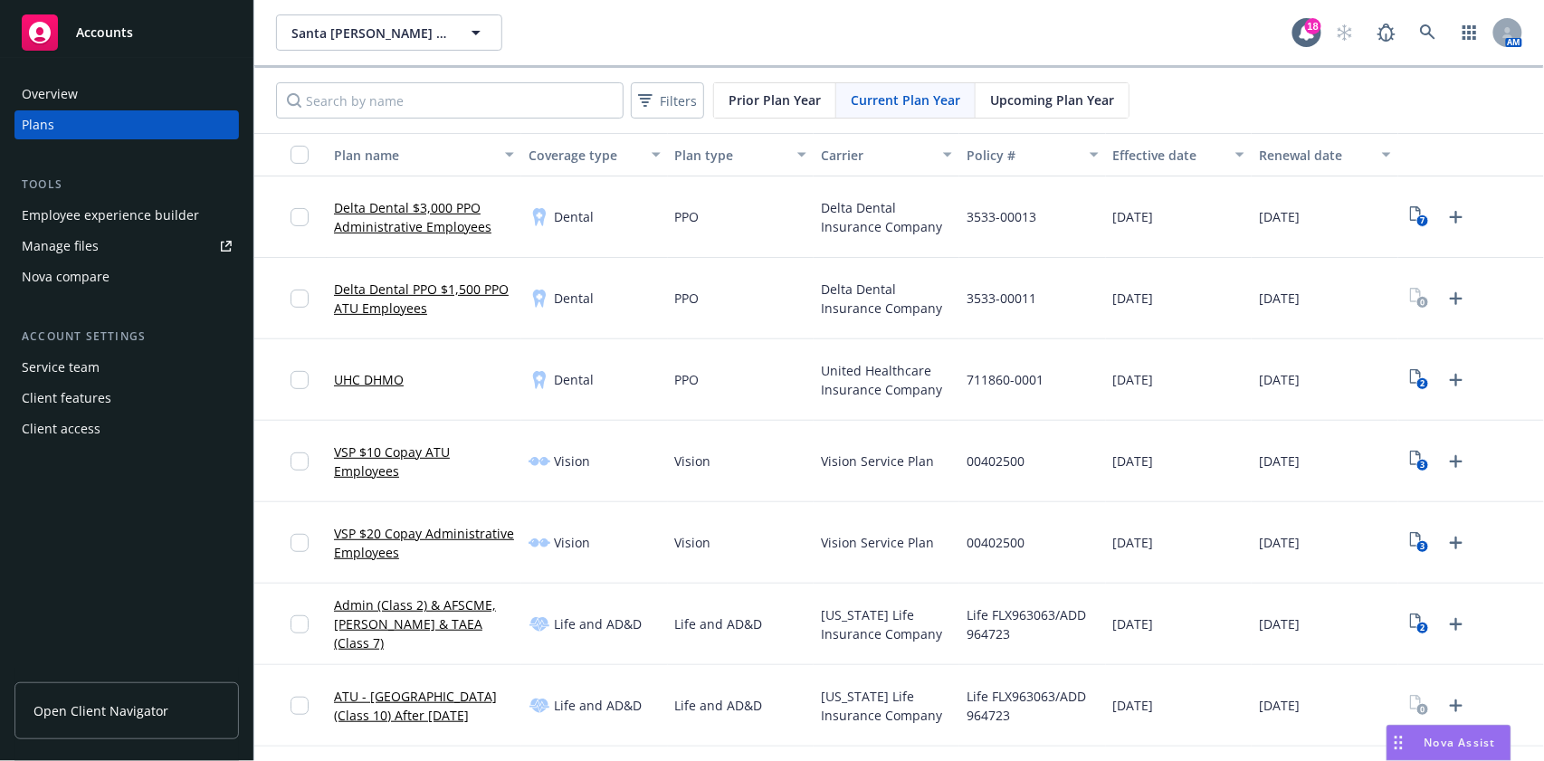
click at [776, 112] on div "Prior Plan Year" at bounding box center [775, 100] width 122 height 34
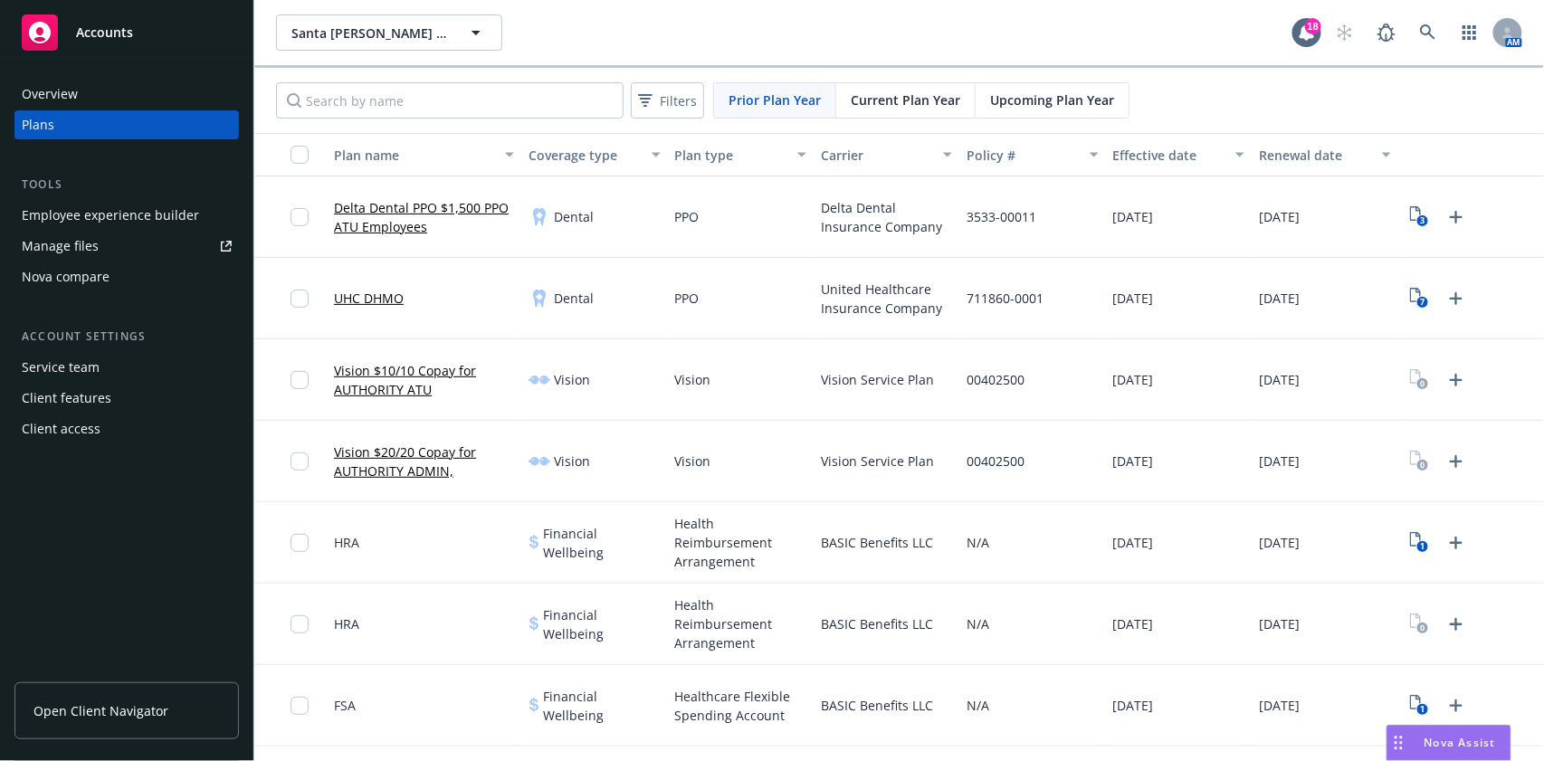
click at [889, 93] on span "Current Plan Year" at bounding box center [906, 100] width 110 height 19
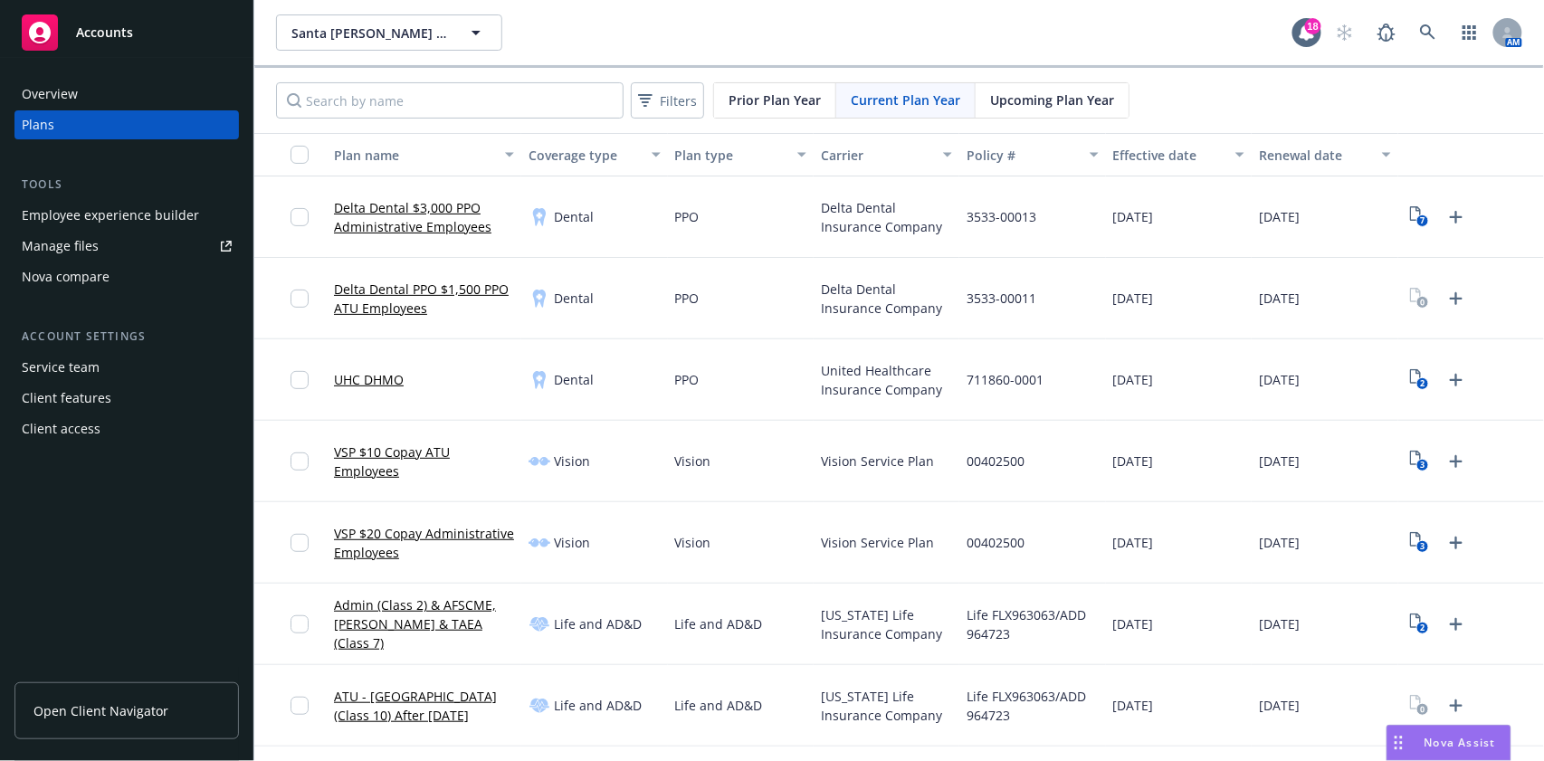
click at [1049, 92] on span "Upcoming Plan Year" at bounding box center [1052, 100] width 124 height 19
click at [952, 92] on span "Current Plan Year" at bounding box center [906, 100] width 110 height 19
click at [937, 94] on span "Current Plan Year" at bounding box center [906, 100] width 110 height 19
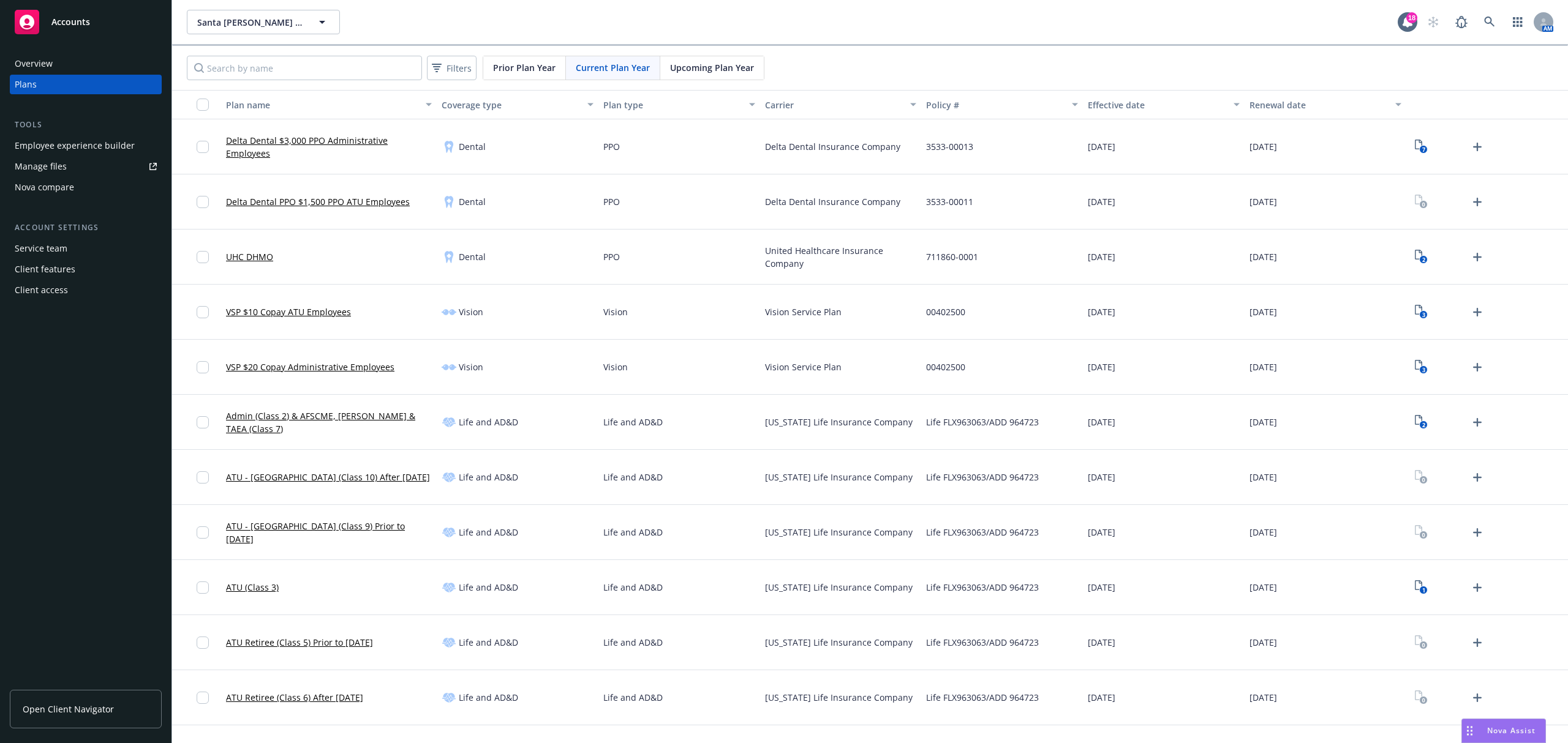
click at [74, 191] on div "Nova compare" at bounding box center [86, 187] width 142 height 20
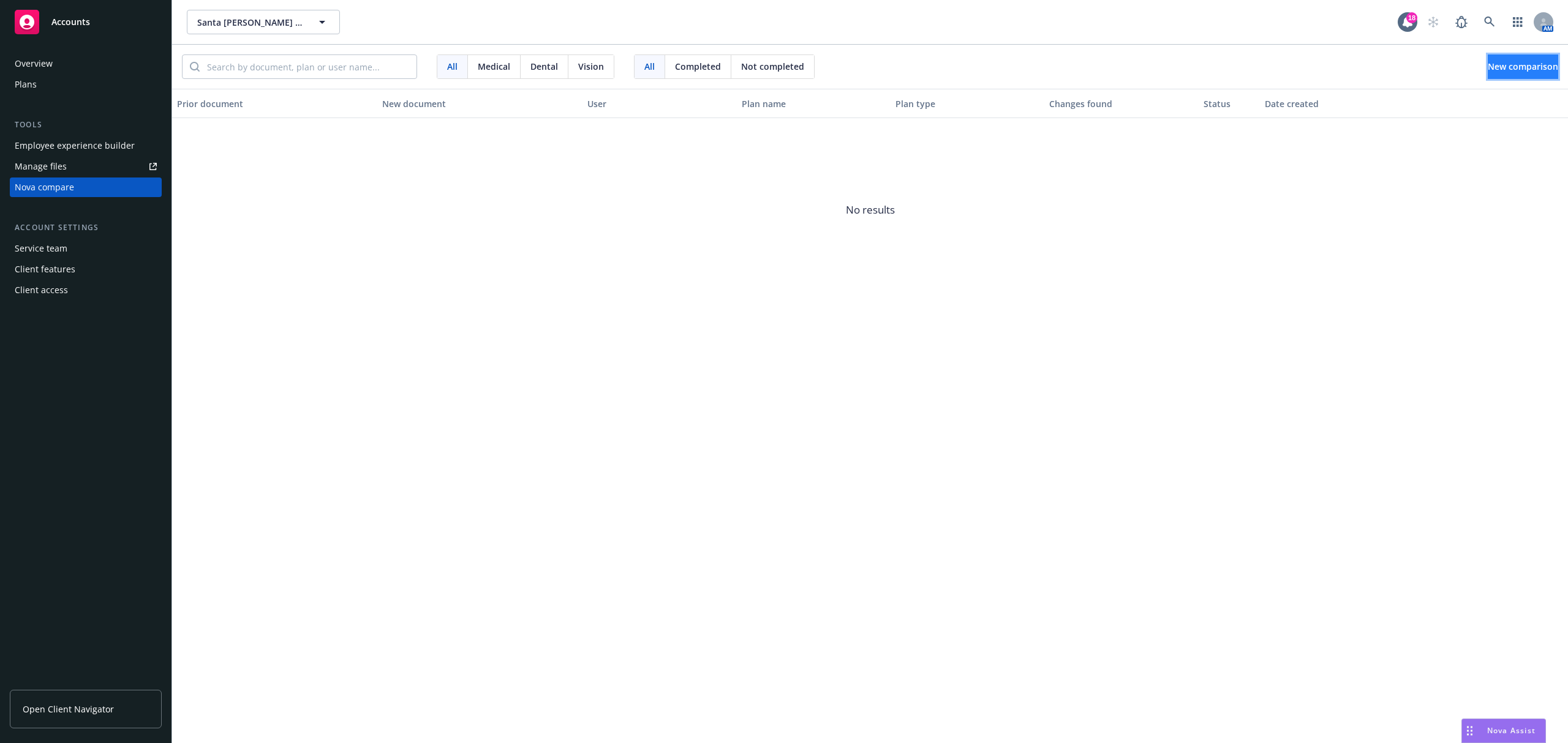
click at [1488, 65] on button "New comparison" at bounding box center [1523, 67] width 70 height 24
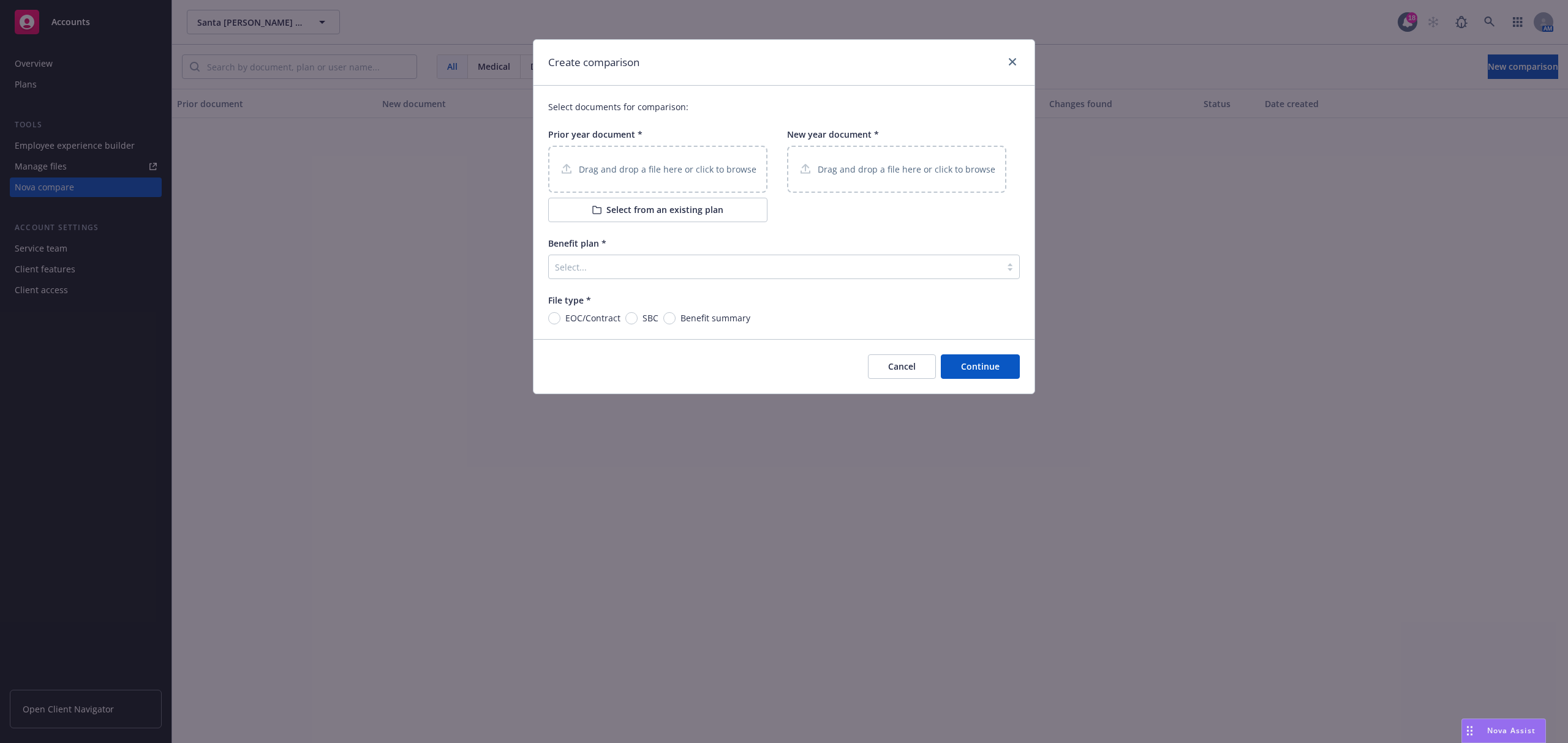
click at [610, 170] on p "Drag and drop a file here or click to browse" at bounding box center [667, 169] width 178 height 13
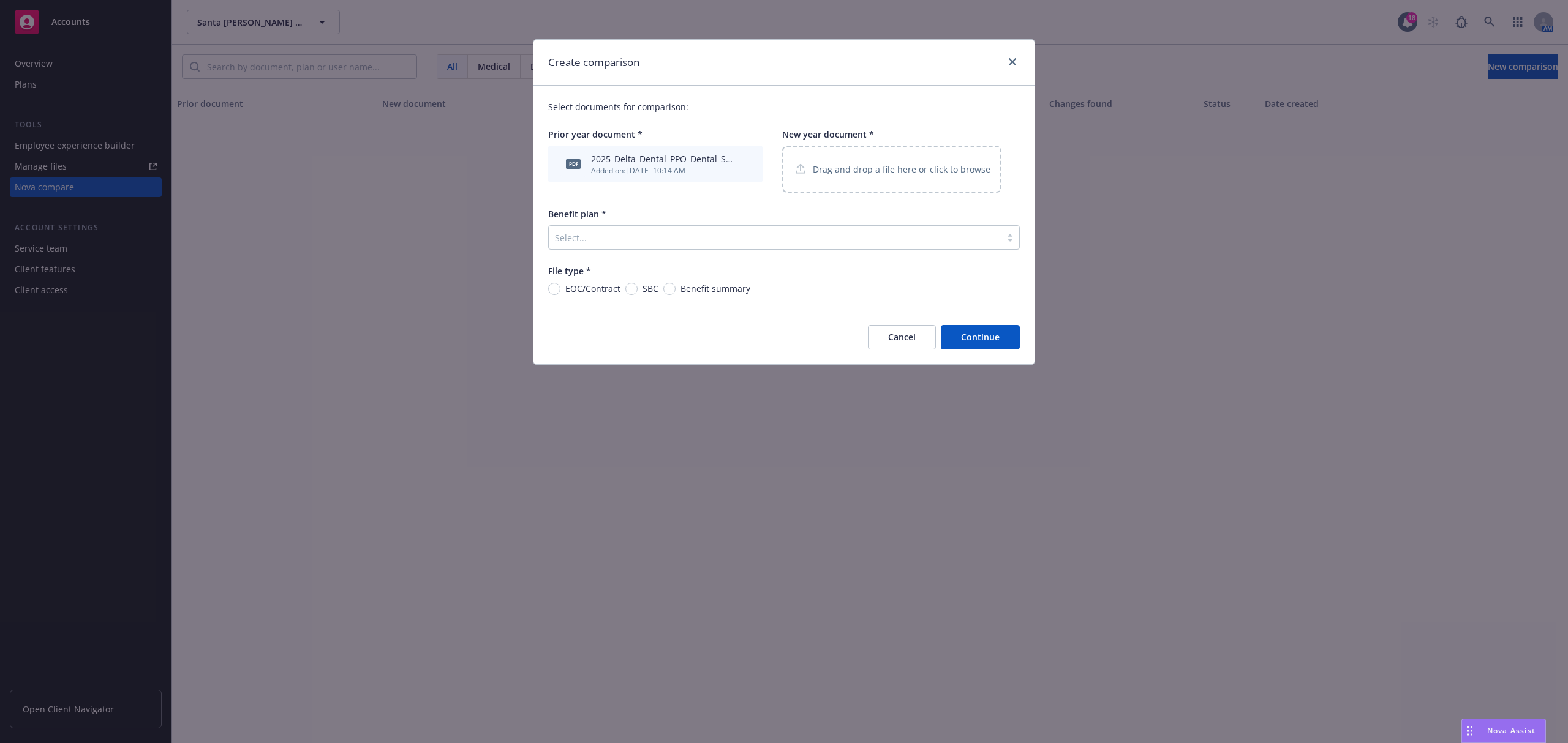
click at [833, 168] on p "Drag and drop a file here or click to browse" at bounding box center [901, 169] width 178 height 13
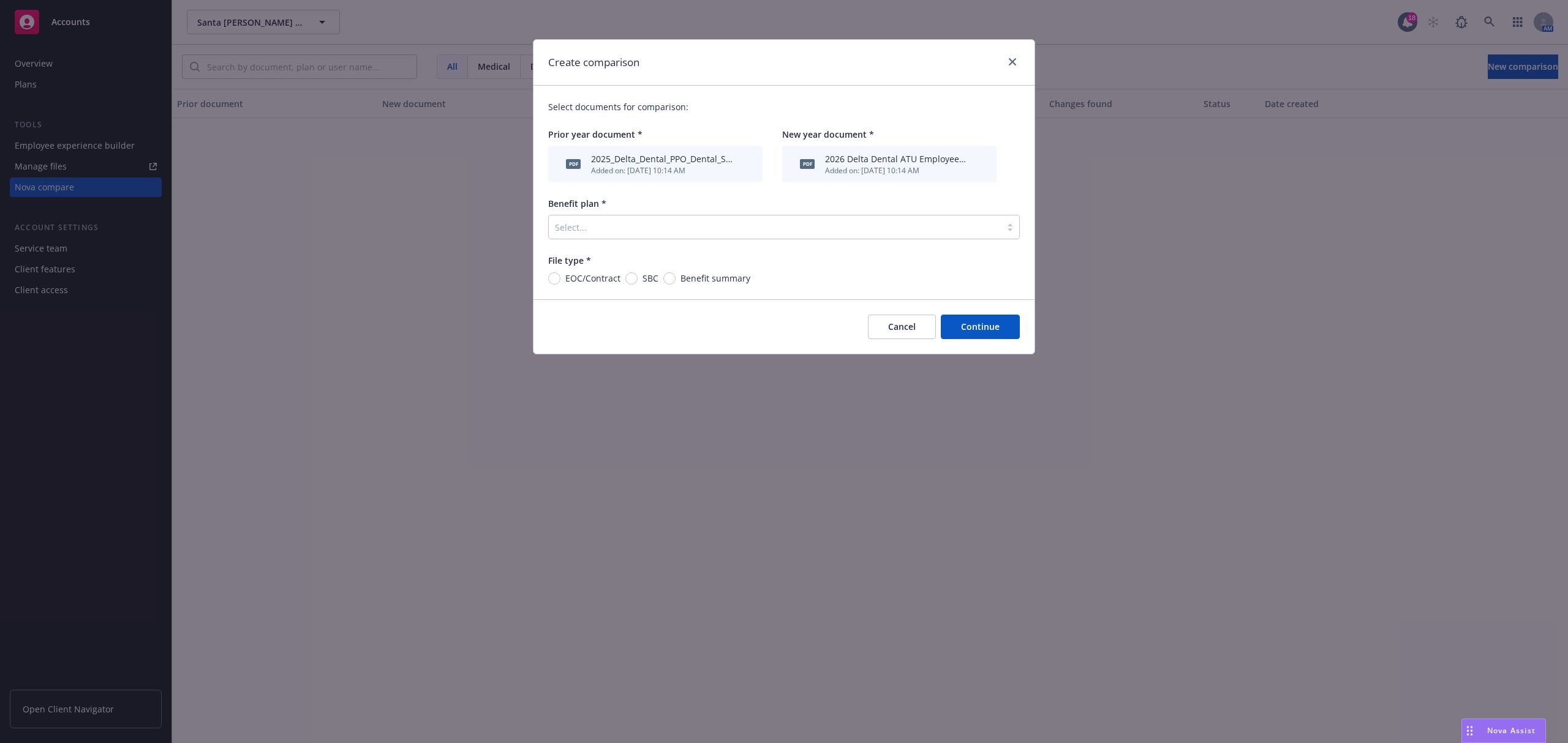
click at [630, 231] on div at bounding box center [775, 227] width 440 height 15
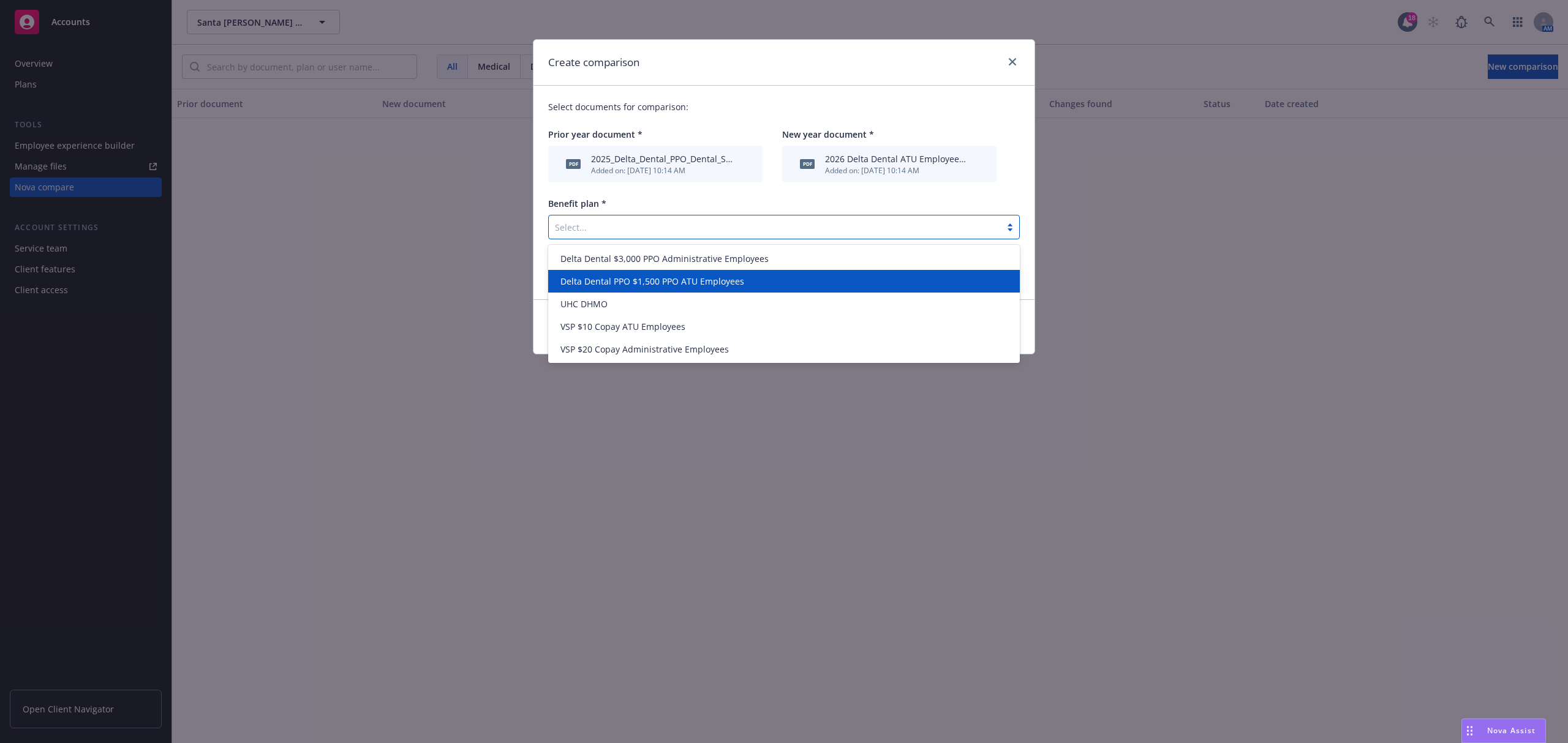
click at [628, 275] on span "Delta Dental PPO $1,500 PPO ATU Employees" at bounding box center [652, 281] width 184 height 13
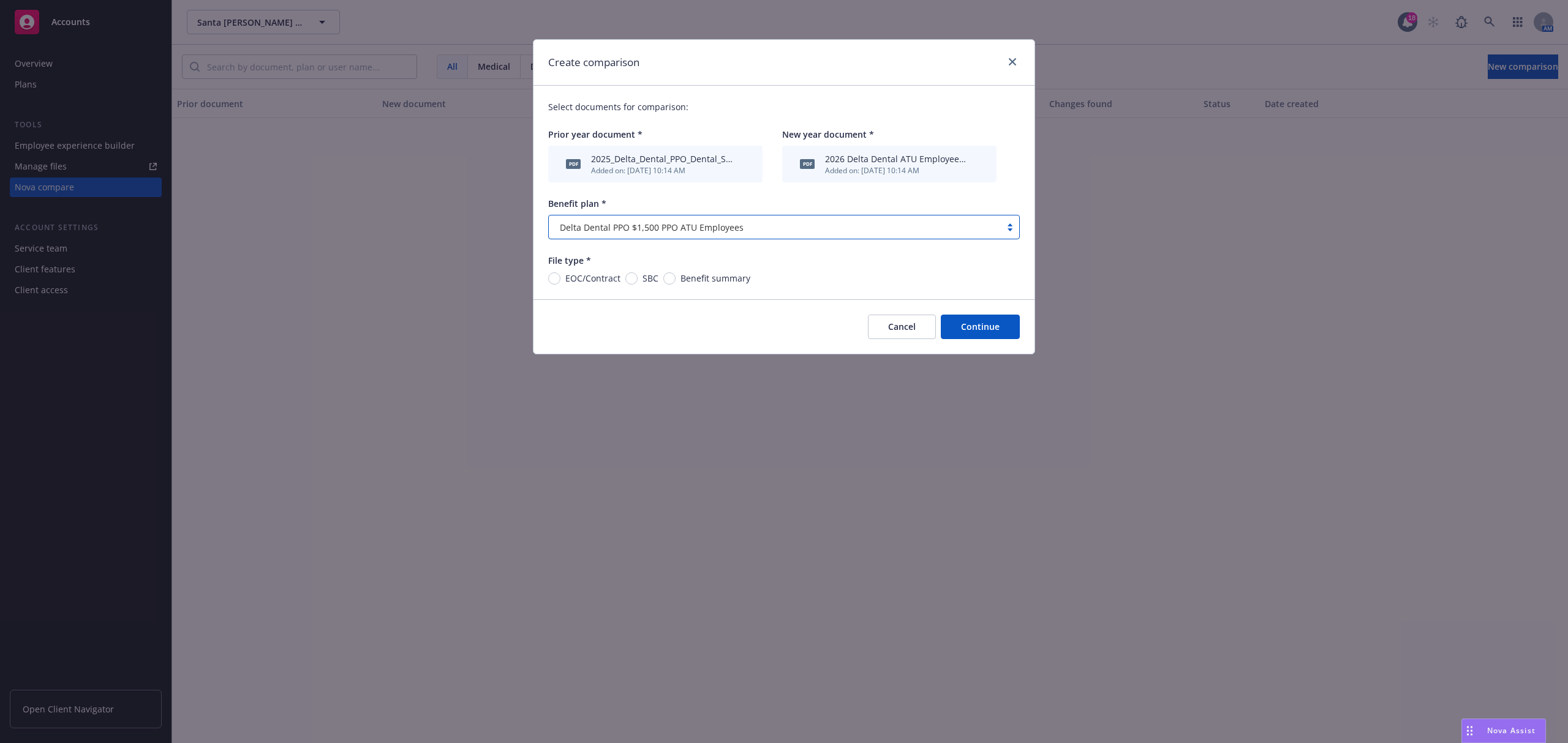
click at [674, 281] on div "Benefit summary" at bounding box center [706, 278] width 87 height 13
click at [671, 280] on input "Benefit summary" at bounding box center [669, 279] width 12 height 12
radio input "true"
click at [966, 327] on button "Continue" at bounding box center [980, 327] width 79 height 24
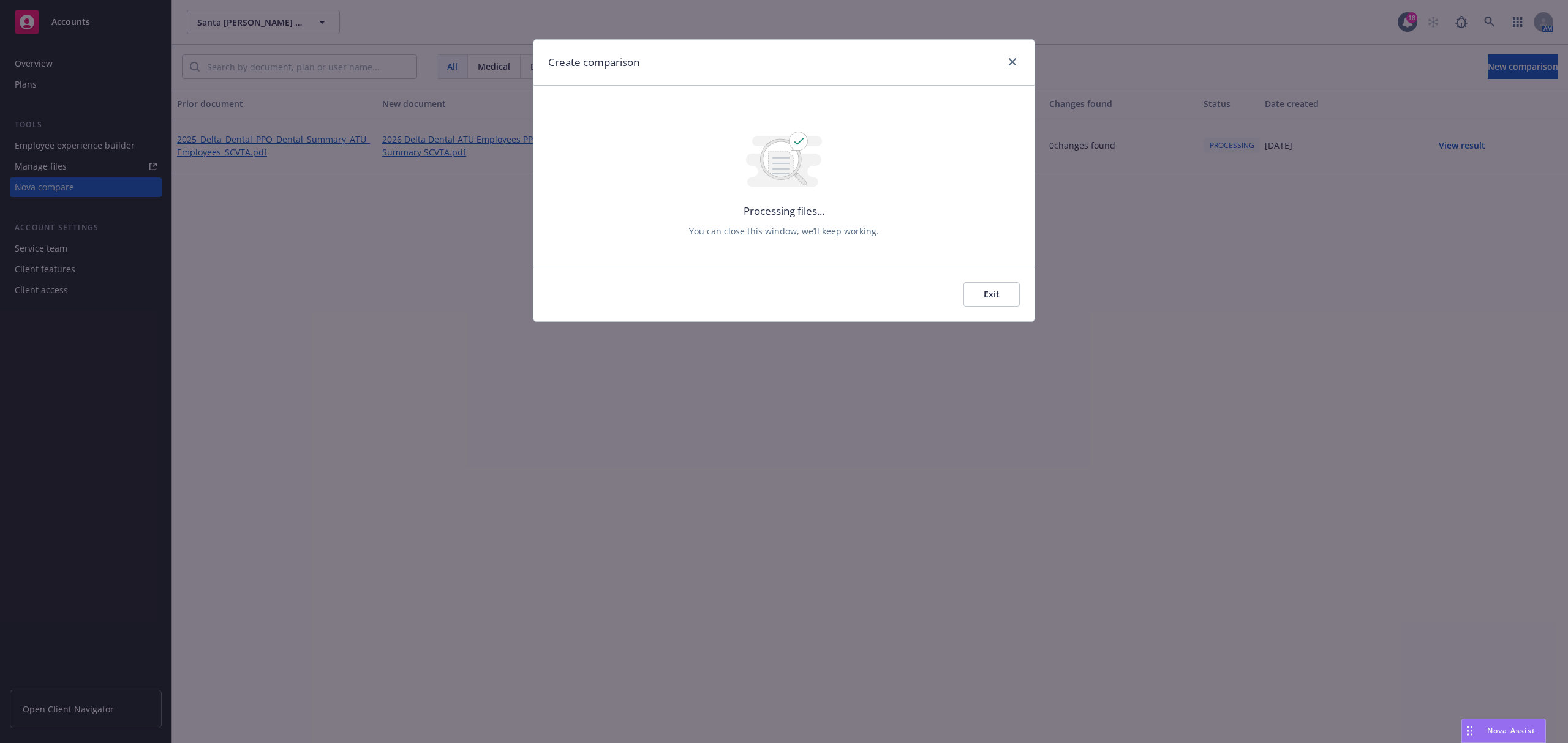
click at [981, 291] on button "Exit" at bounding box center [991, 294] width 56 height 24
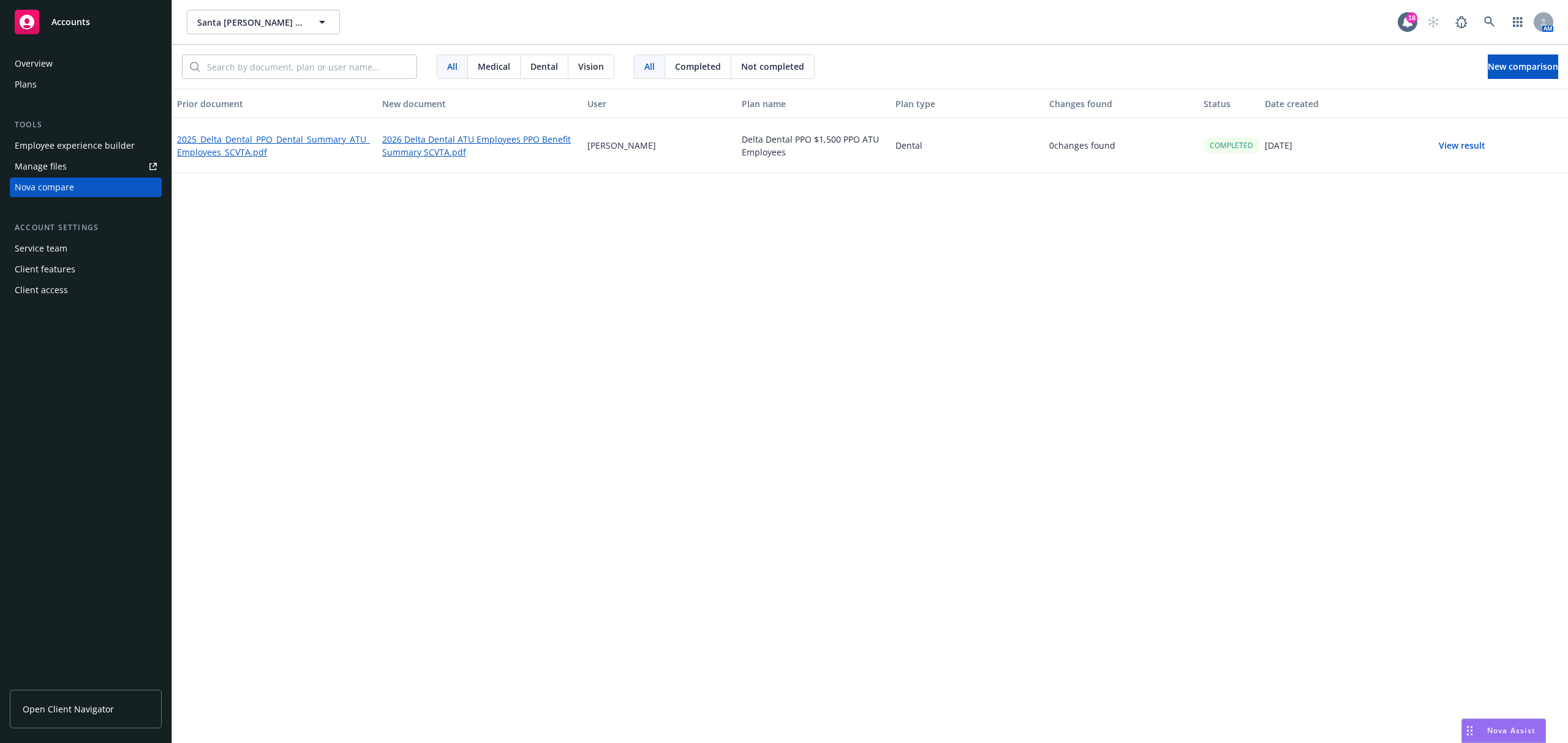
click at [1465, 147] on button "View result" at bounding box center [1462, 145] width 86 height 24
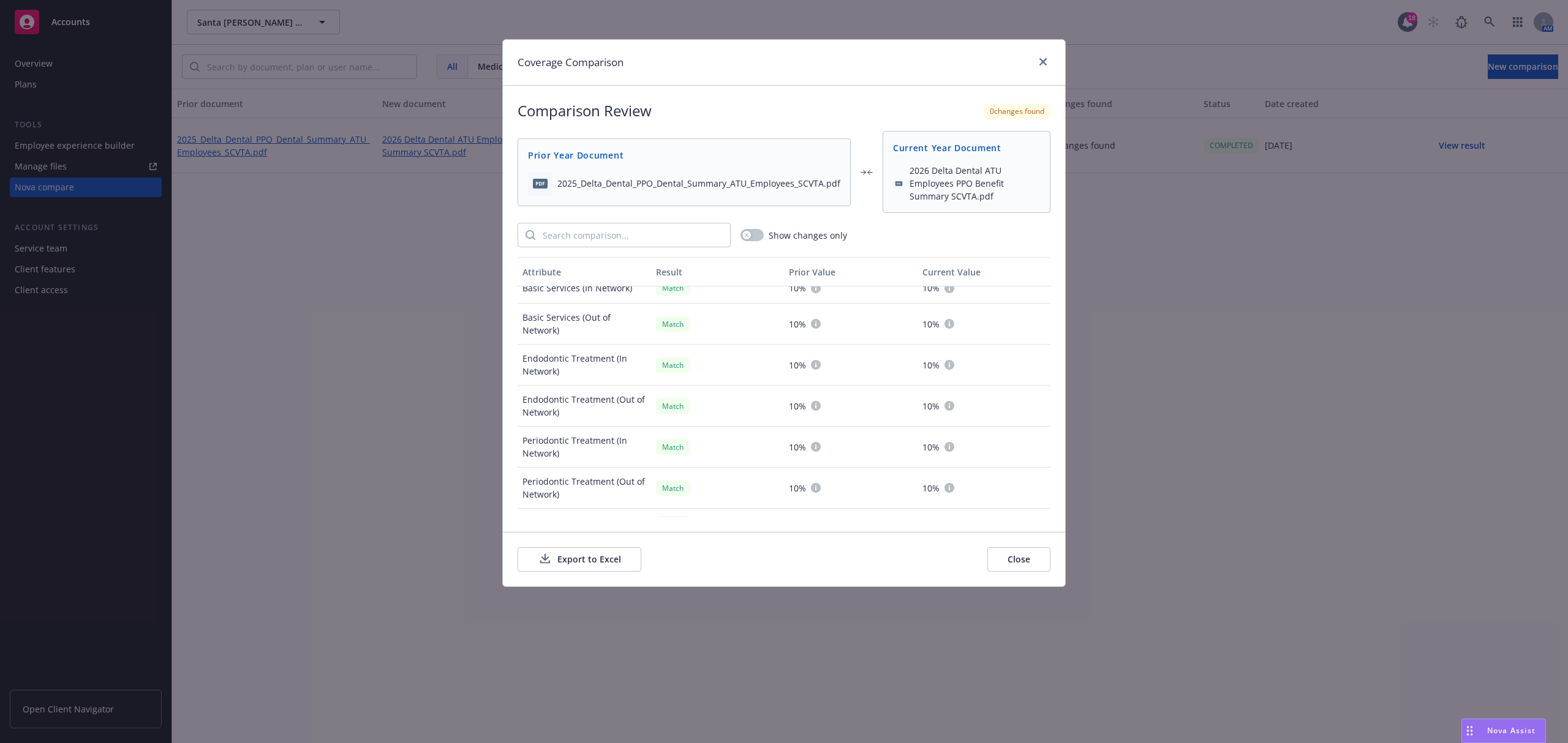
scroll to position [506, 0]
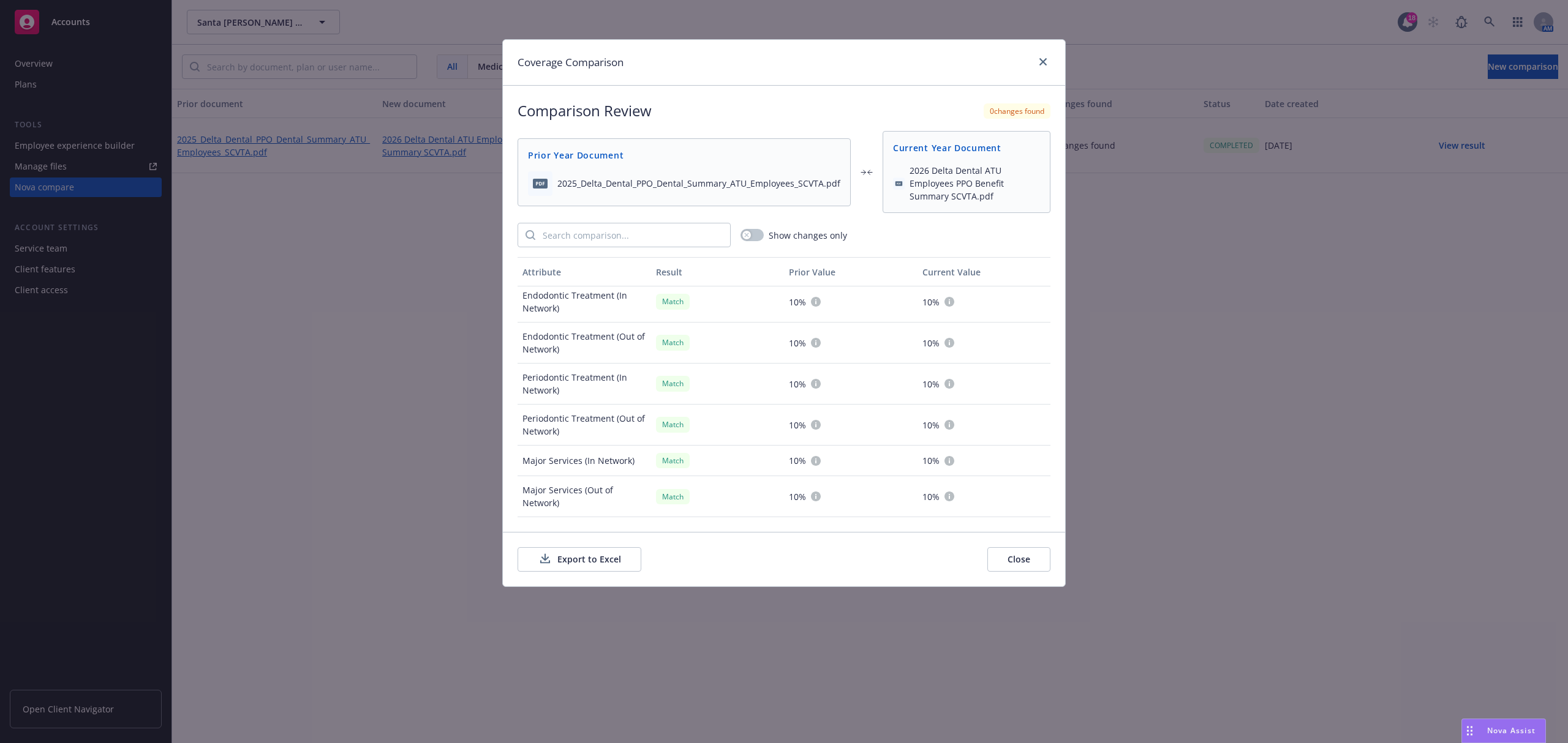
click at [1044, 54] on div "Coverage Comparison" at bounding box center [783, 63] width 562 height 46
drag, startPoint x: 1044, startPoint y: 62, endPoint x: 1038, endPoint y: 65, distance: 6.7
click at [1044, 62] on icon "close" at bounding box center [1042, 62] width 7 height 7
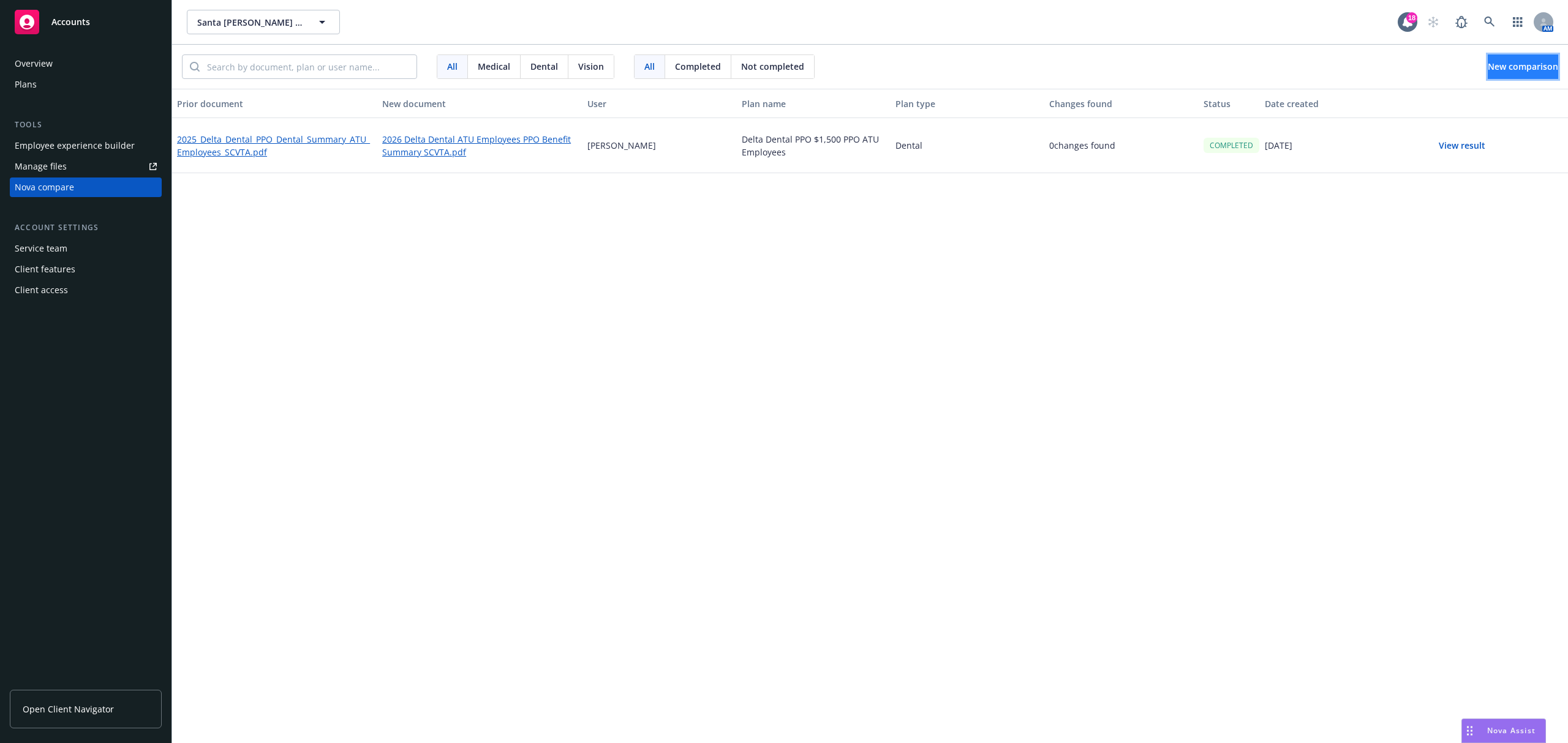
click at [1515, 55] on button "New comparison" at bounding box center [1523, 67] width 70 height 24
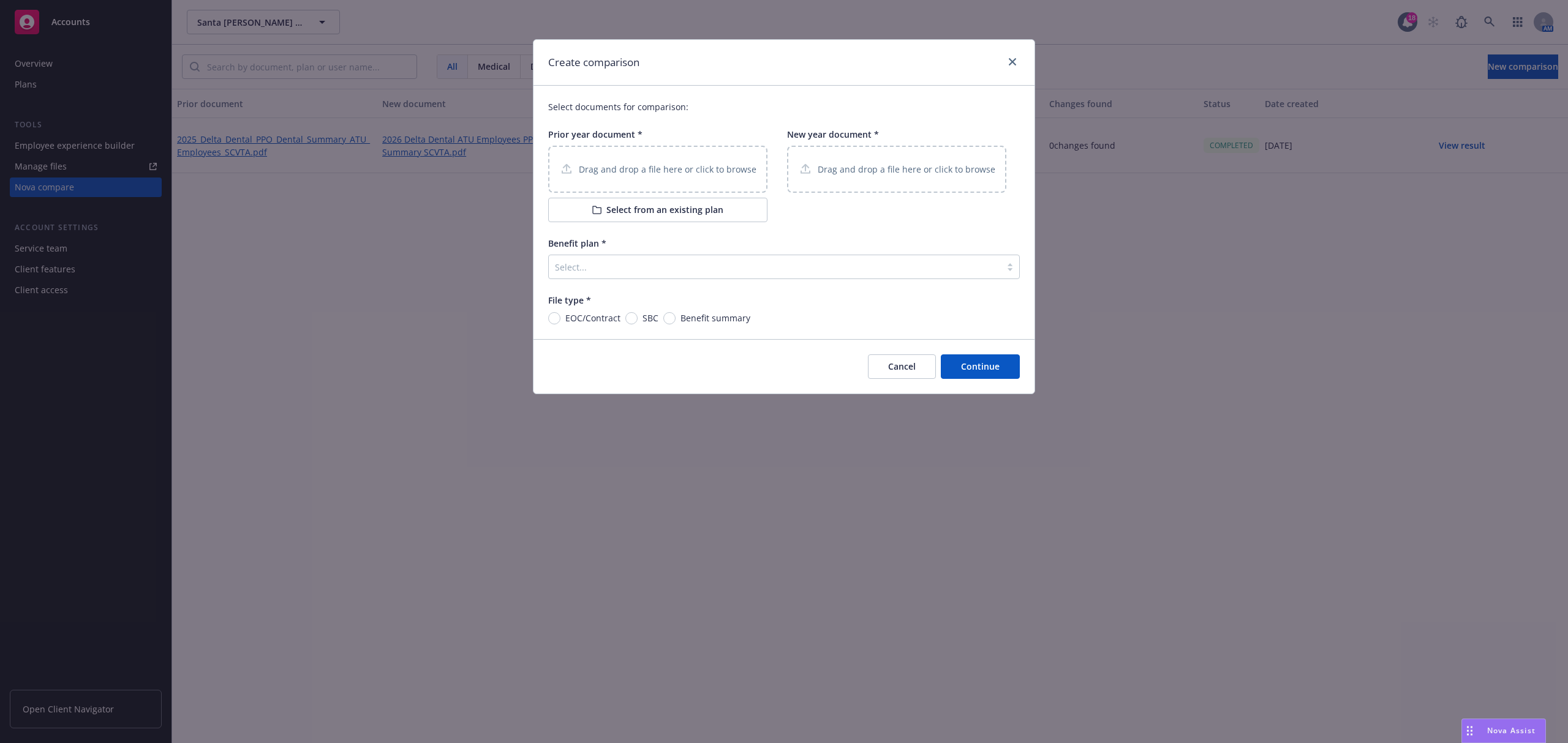
click at [647, 178] on div "Drag and drop a file here or click to browse" at bounding box center [658, 169] width 219 height 47
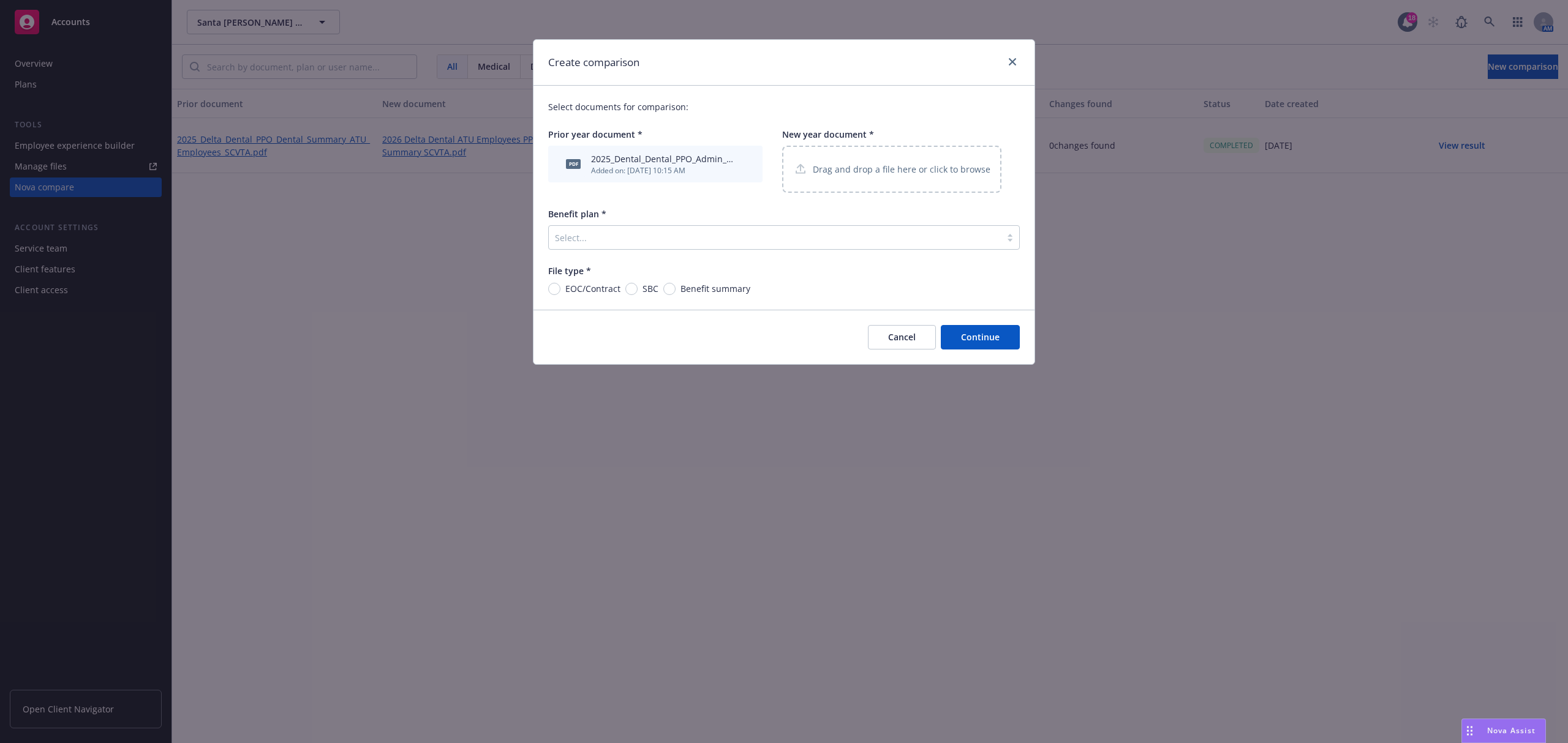
click at [849, 162] on div "Drag and drop a file here or click to browse" at bounding box center [892, 169] width 198 height 16
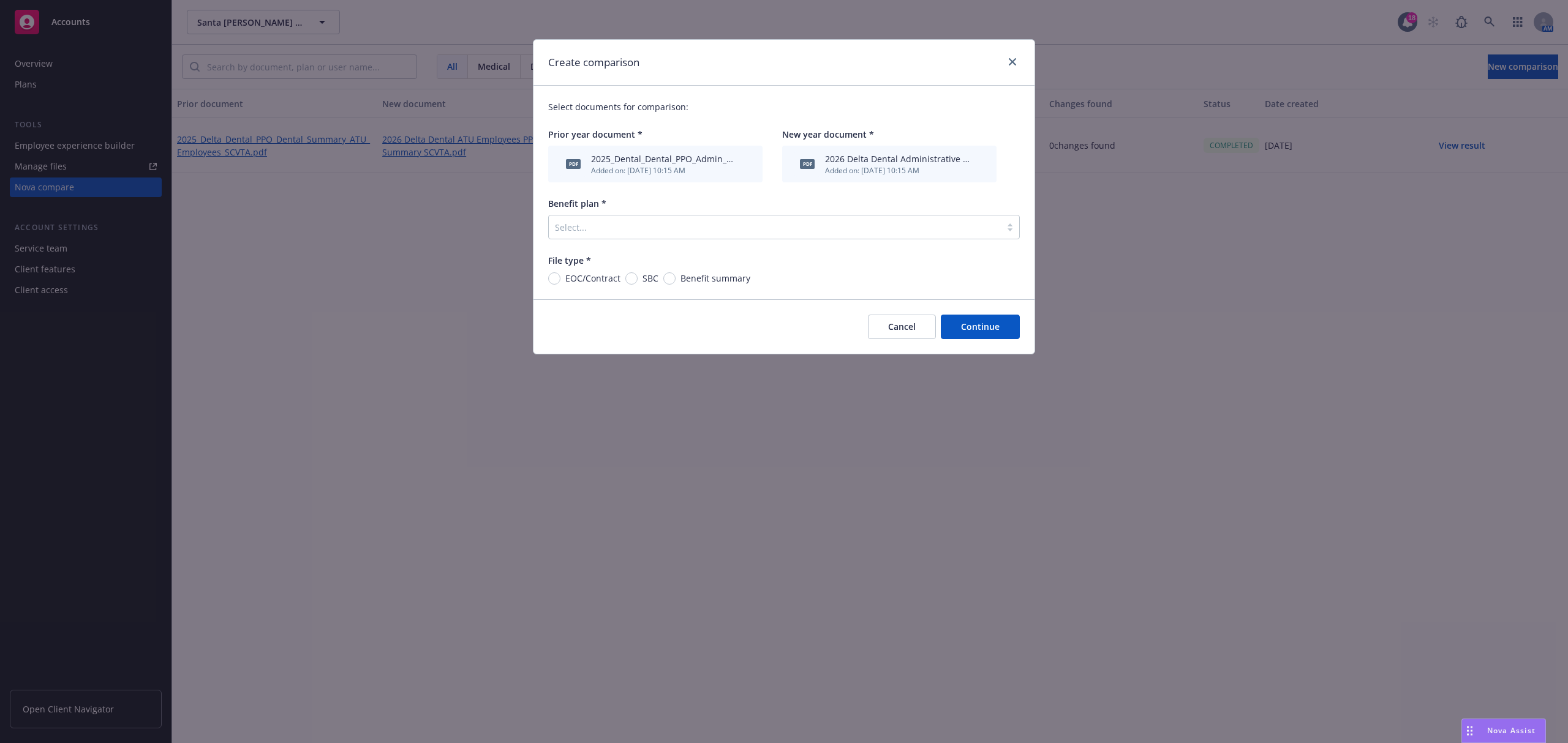
click at [669, 285] on div "Benefit summary" at bounding box center [706, 278] width 87 height 13
click at [669, 285] on input "Benefit summary" at bounding box center [669, 279] width 12 height 12
radio input "true"
click at [676, 230] on div at bounding box center [775, 227] width 440 height 15
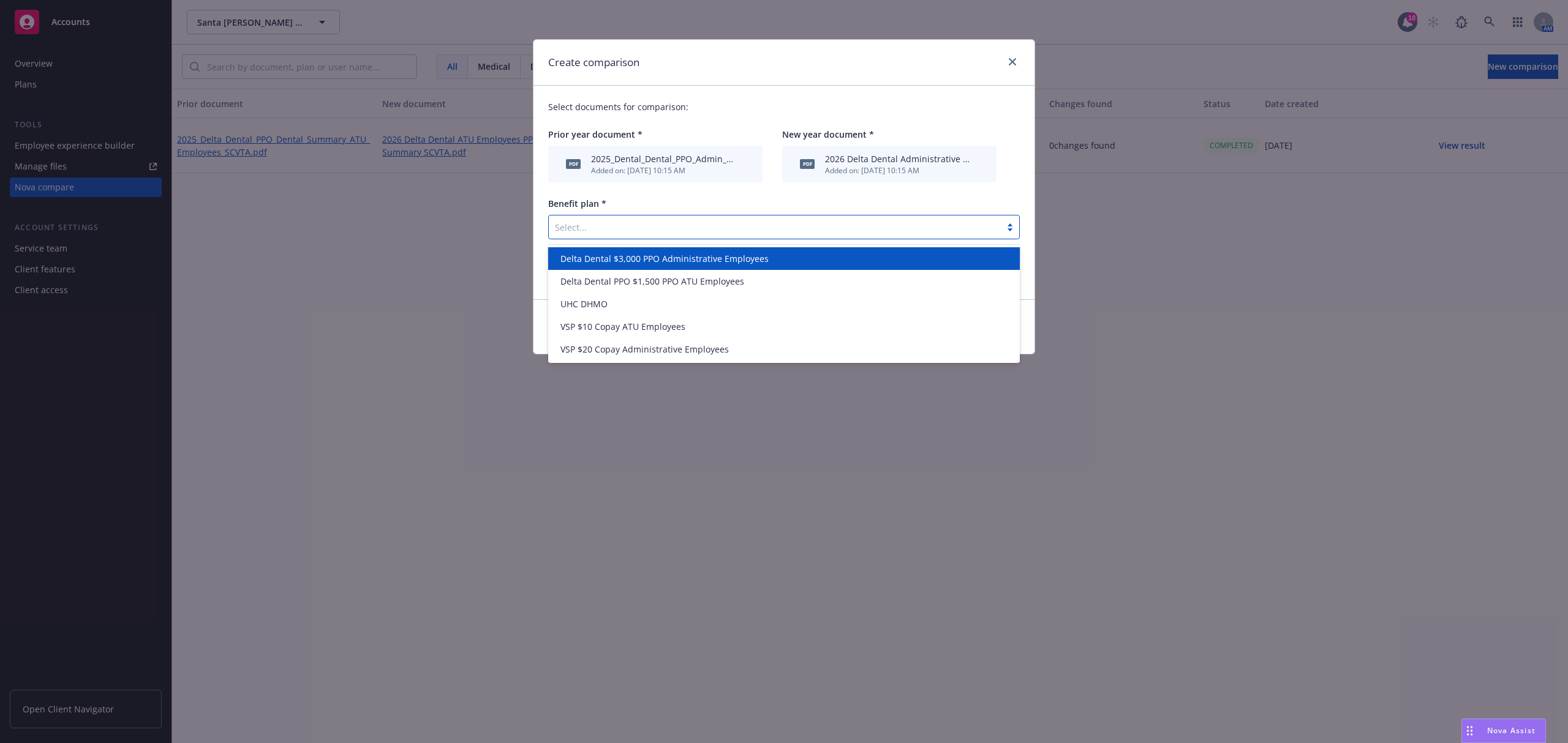
click at [645, 268] on div "Delta Dental $3,000 PPO Administrative Employees" at bounding box center [783, 258] width 471 height 22
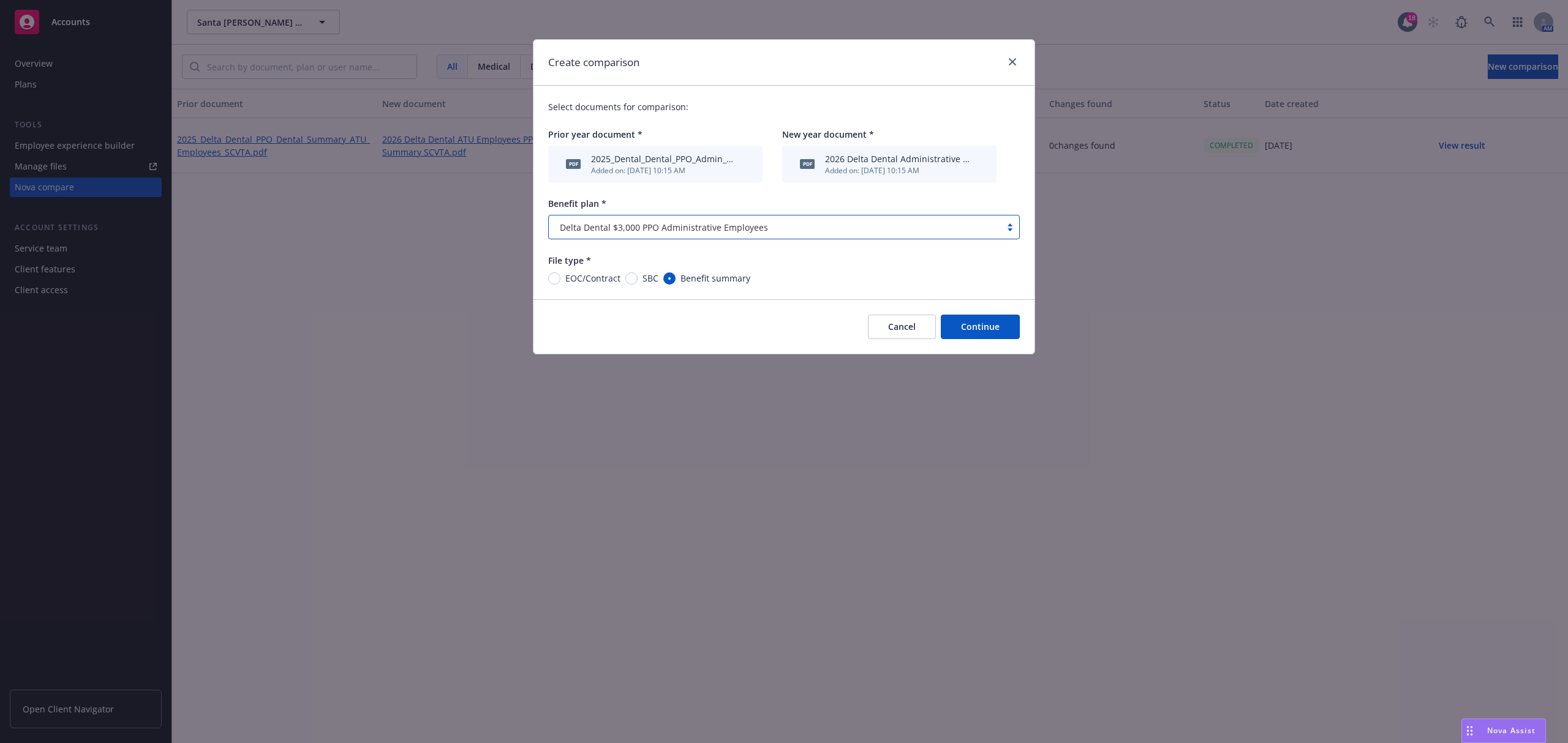
click at [992, 333] on button "Continue" at bounding box center [980, 327] width 79 height 24
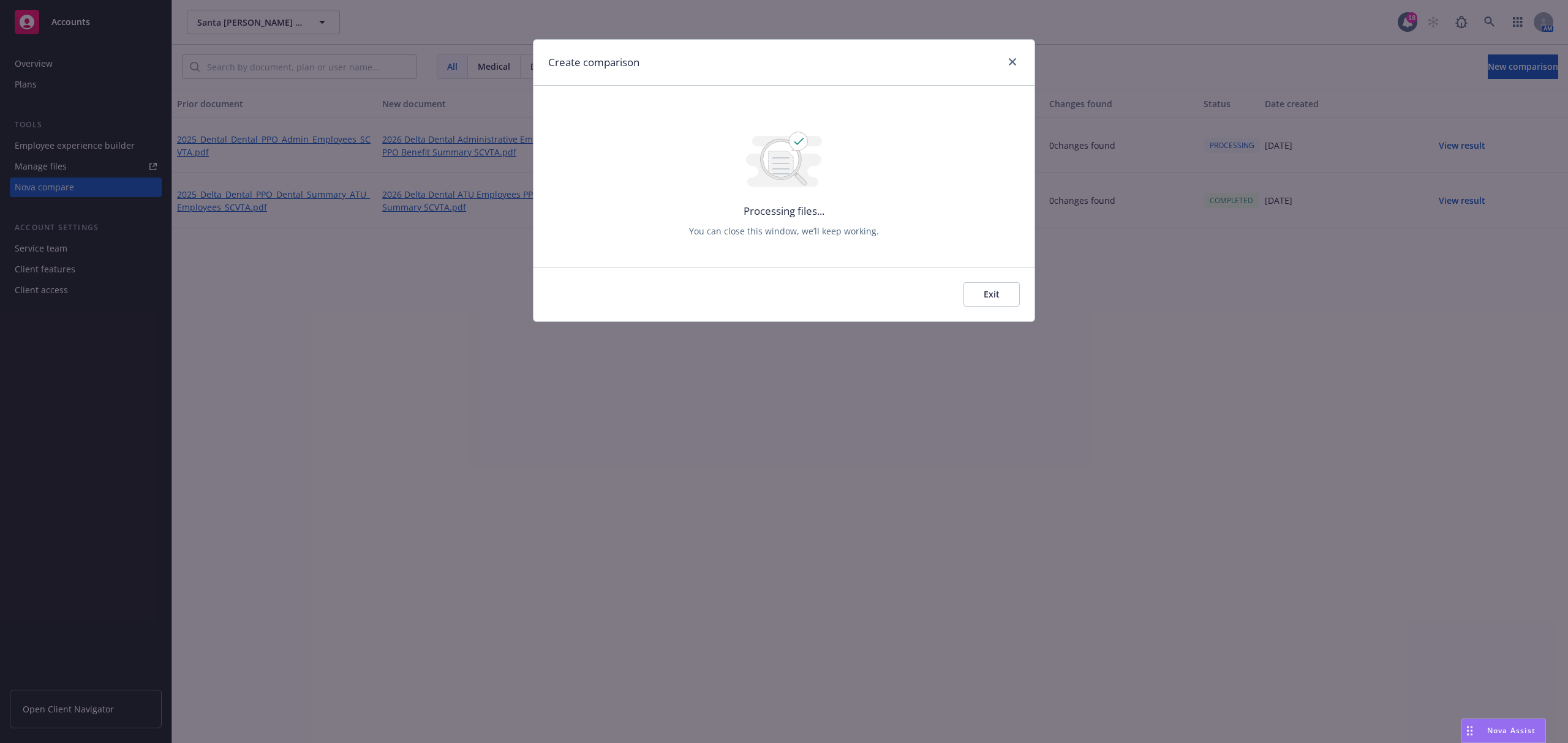
click at [983, 290] on button "Exit" at bounding box center [991, 294] width 56 height 24
